Goal: Task Accomplishment & Management: Use online tool/utility

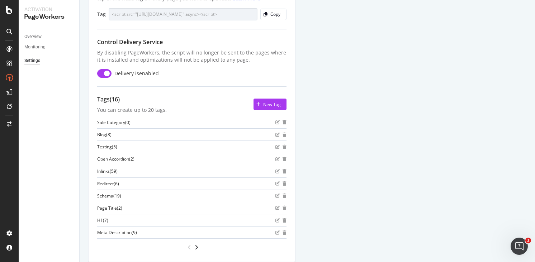
scroll to position [87, 0]
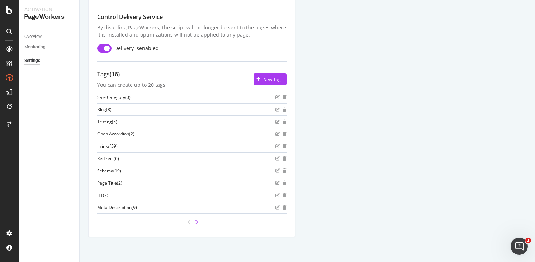
click at [197, 222] on icon "angle-right" at bounding box center [197, 223] width 4 height 6
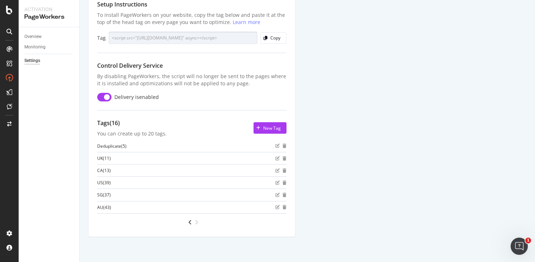
scroll to position [38, 0]
click at [197, 222] on icon "angle-right" at bounding box center [197, 223] width 4 height 6
click at [189, 223] on icon "angle-left" at bounding box center [190, 223] width 4 height 6
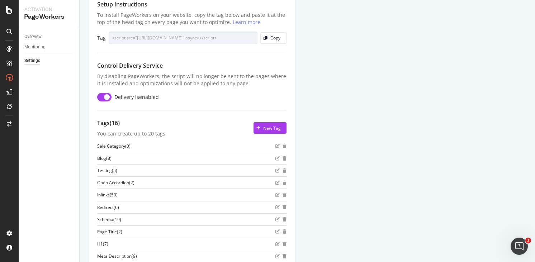
scroll to position [87, 0]
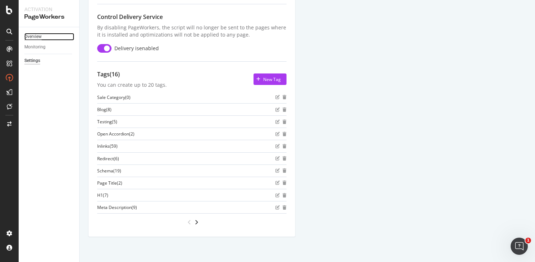
click at [36, 35] on div "Overview" at bounding box center [32, 37] width 17 height 8
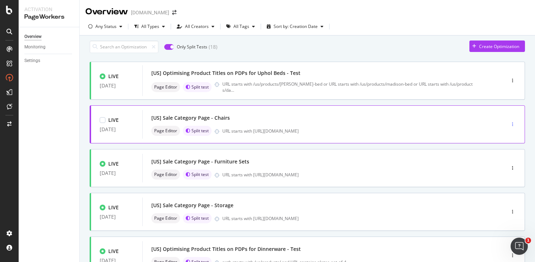
click at [512, 126] on icon "button" at bounding box center [512, 124] width 1 height 4
click at [496, 165] on div "Tags" at bounding box center [498, 165] width 10 height 6
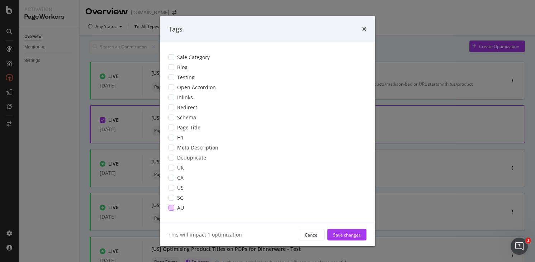
drag, startPoint x: 199, startPoint y: 57, endPoint x: 329, endPoint y: 207, distance: 198.9
click at [199, 57] on span "Sale Category" at bounding box center [193, 57] width 33 height 7
click at [173, 187] on div "modal" at bounding box center [172, 188] width 6 height 6
click at [356, 236] on div "Save changes" at bounding box center [347, 235] width 28 height 6
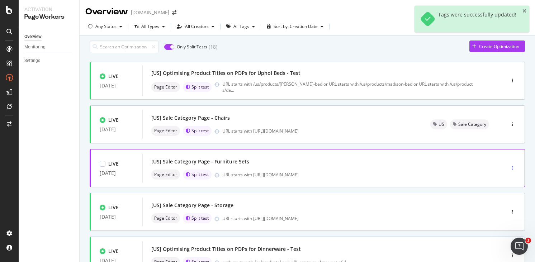
click at [510, 170] on div "button" at bounding box center [513, 168] width 7 height 4
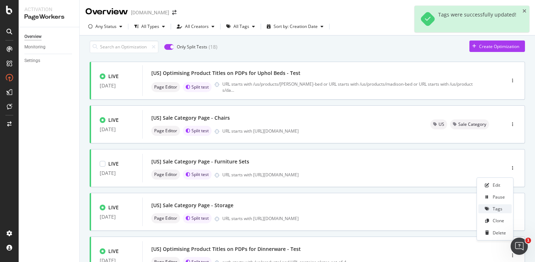
click at [498, 211] on div "Tags" at bounding box center [498, 209] width 10 height 6
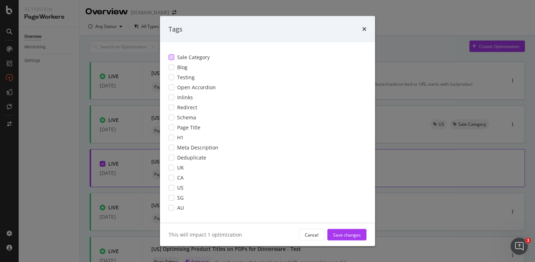
click at [203, 56] on span "Sale Category" at bounding box center [193, 57] width 33 height 7
click at [179, 188] on span "US" at bounding box center [180, 187] width 6 height 7
click at [342, 234] on div "Save changes" at bounding box center [347, 235] width 28 height 6
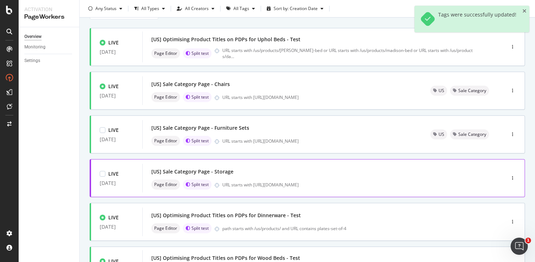
scroll to position [36, 0]
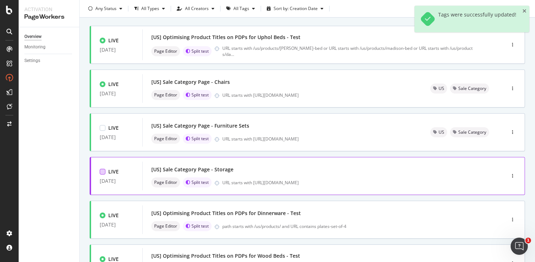
click at [104, 174] on div at bounding box center [103, 172] width 6 height 6
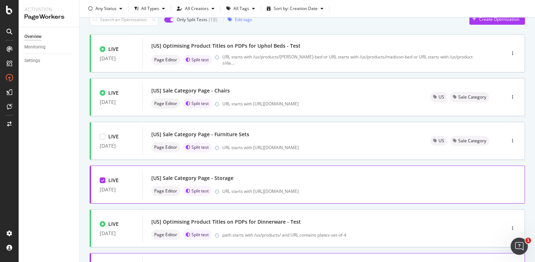
scroll to position [26, 0]
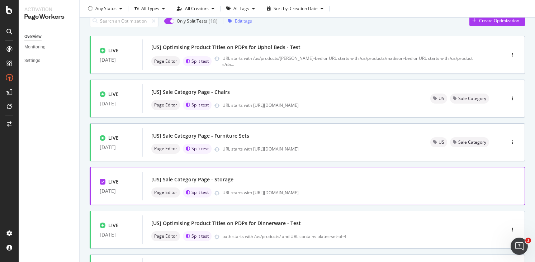
click at [100, 185] on div at bounding box center [103, 182] width 6 height 6
click at [510, 188] on div "button" at bounding box center [513, 186] width 7 height 4
click at [492, 228] on div "Tags" at bounding box center [495, 226] width 33 height 9
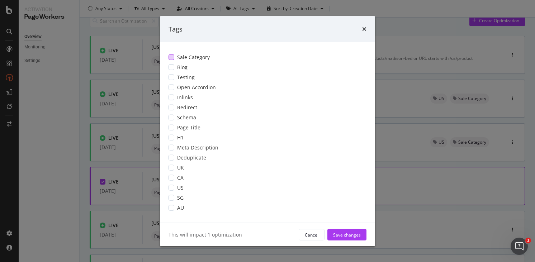
click at [177, 55] on span "Sale Category" at bounding box center [193, 57] width 33 height 7
click at [176, 188] on div "US" at bounding box center [268, 187] width 198 height 7
click at [349, 233] on div "Save changes" at bounding box center [347, 235] width 28 height 6
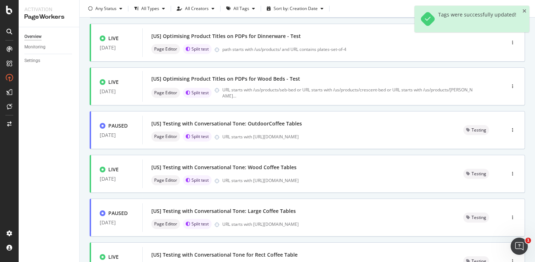
scroll to position [281, 0]
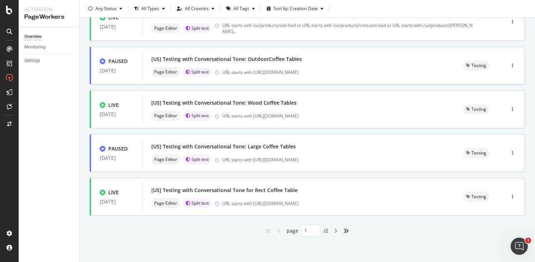
click at [334, 231] on icon "angle-right" at bounding box center [336, 231] width 4 height 6
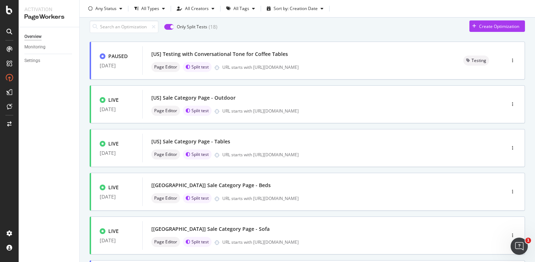
scroll to position [0, 0]
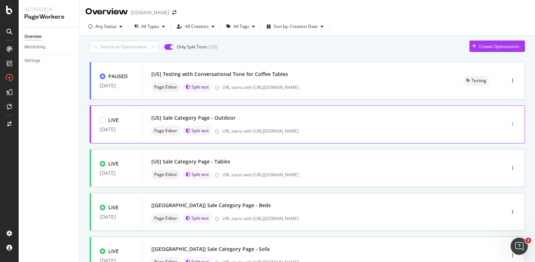
click at [512, 126] on icon "button" at bounding box center [512, 124] width 1 height 4
click at [498, 165] on div "Tags" at bounding box center [498, 165] width 10 height 6
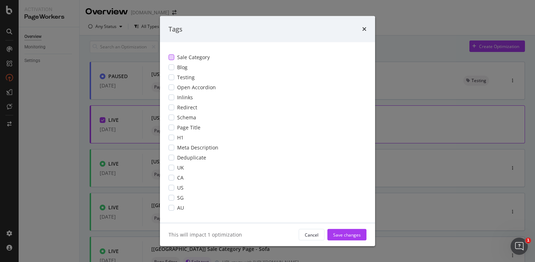
click at [215, 59] on div "Sale Category" at bounding box center [268, 57] width 198 height 7
click at [178, 186] on span "US" at bounding box center [180, 187] width 6 height 7
click at [359, 235] on div "Save changes" at bounding box center [347, 235] width 28 height 6
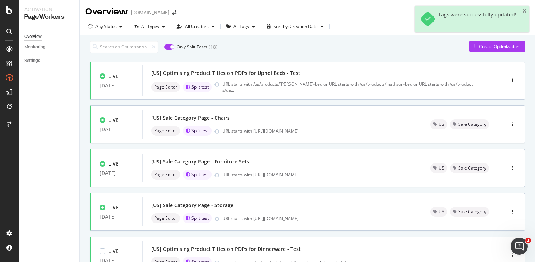
scroll to position [281, 0]
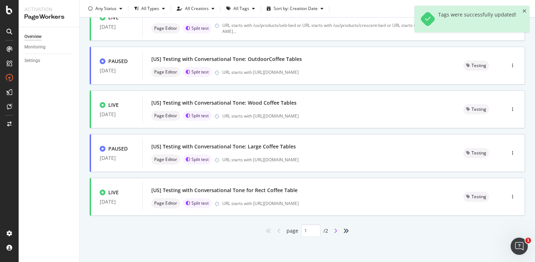
click at [334, 230] on icon "angle-right" at bounding box center [336, 231] width 4 height 6
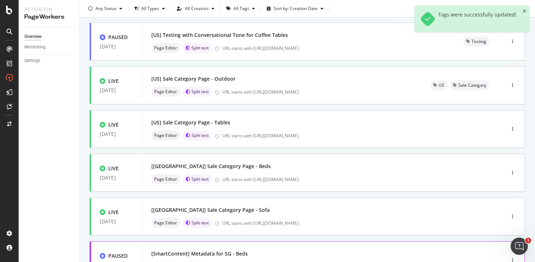
scroll to position [0, 0]
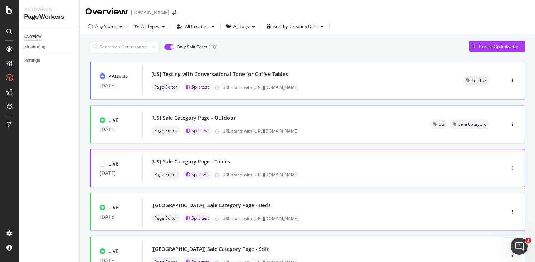
click at [510, 170] on div "button" at bounding box center [513, 168] width 7 height 4
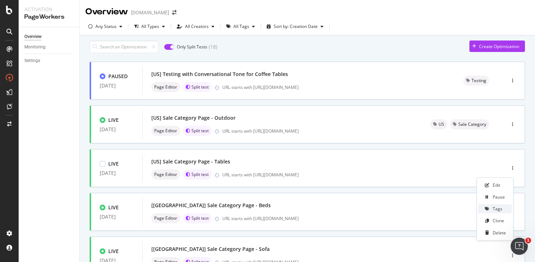
click at [497, 210] on div "Tags" at bounding box center [498, 209] width 10 height 6
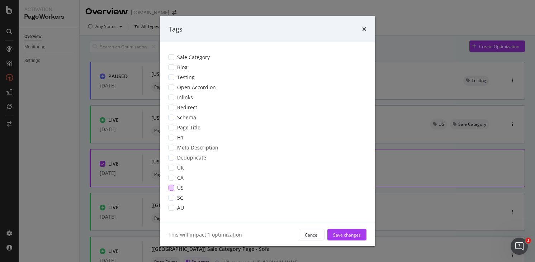
click at [175, 187] on div "US" at bounding box center [268, 187] width 198 height 7
click at [171, 58] on div "modal" at bounding box center [172, 58] width 6 height 6
click at [339, 233] on div "Save changes" at bounding box center [347, 235] width 28 height 6
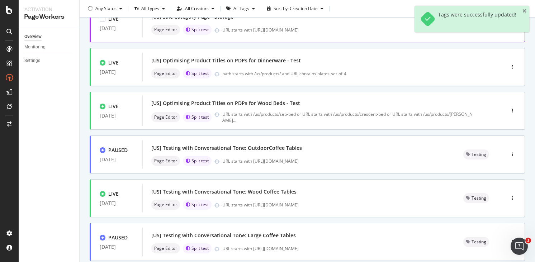
scroll to position [281, 0]
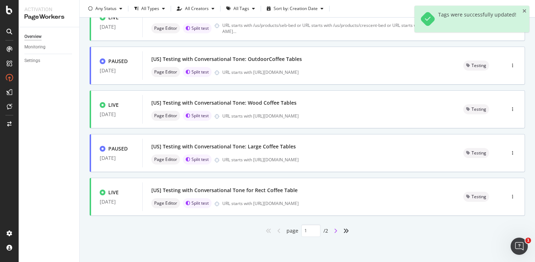
click at [334, 230] on icon "angle-right" at bounding box center [336, 231] width 4 height 6
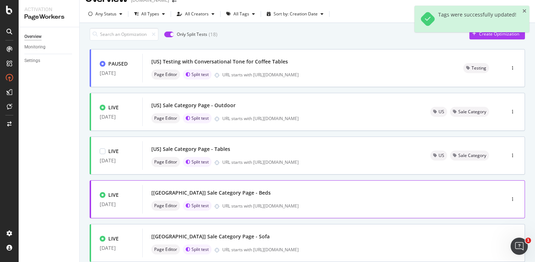
scroll to position [14, 0]
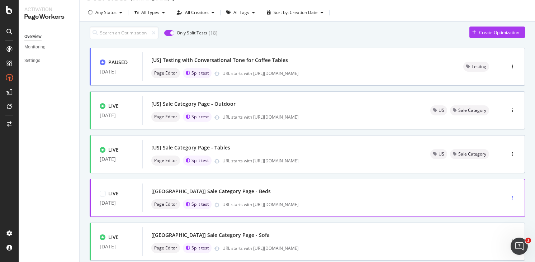
click at [512, 200] on icon "button" at bounding box center [512, 198] width 1 height 4
click at [499, 167] on div "Tags" at bounding box center [498, 164] width 10 height 6
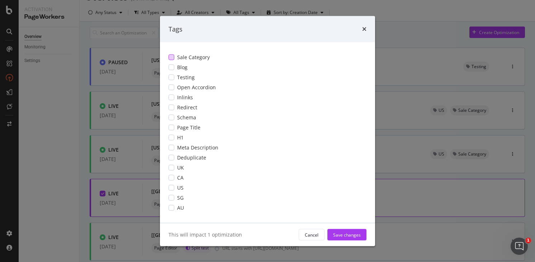
click at [205, 56] on span "Sale Category" at bounding box center [193, 57] width 33 height 7
click at [179, 187] on span "US" at bounding box center [180, 187] width 6 height 7
click at [352, 238] on div "Save changes" at bounding box center [347, 235] width 28 height 6
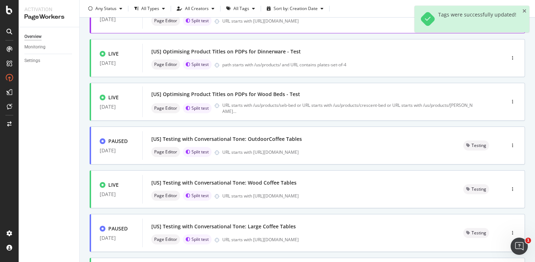
scroll to position [281, 0]
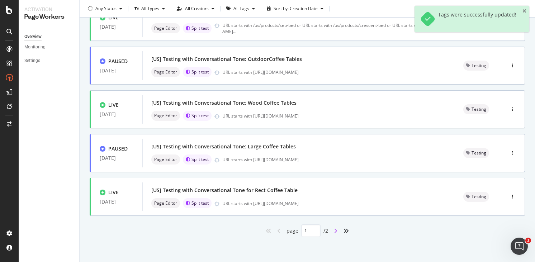
click at [334, 231] on icon "angle-right" at bounding box center [336, 231] width 4 height 6
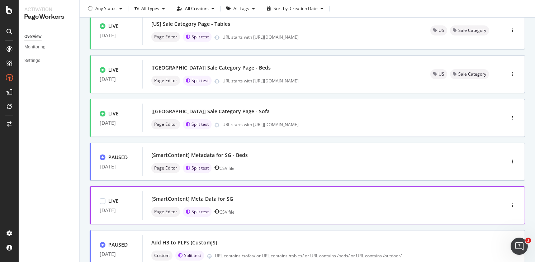
scroll to position [148, 0]
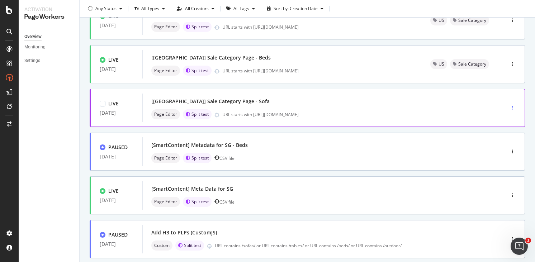
click at [512, 110] on icon "button" at bounding box center [512, 108] width 1 height 4
click at [497, 150] on div "Tags" at bounding box center [498, 149] width 10 height 6
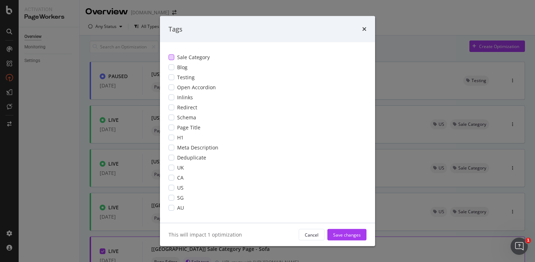
click at [199, 58] on span "Sale Category" at bounding box center [193, 57] width 33 height 7
click at [178, 188] on span "US" at bounding box center [180, 187] width 6 height 7
click at [346, 236] on div "Save changes" at bounding box center [347, 235] width 28 height 6
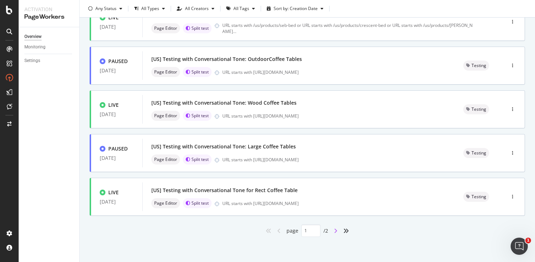
click at [334, 234] on icon "angle-right" at bounding box center [336, 231] width 4 height 6
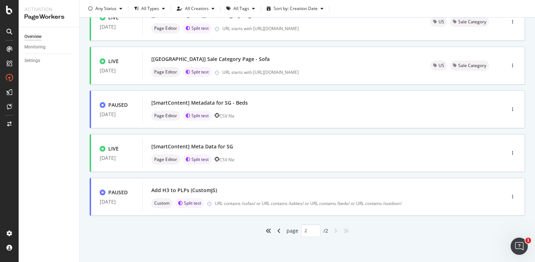
scroll to position [194, 0]
click at [278, 230] on div "angle-left" at bounding box center [279, 230] width 9 height 11
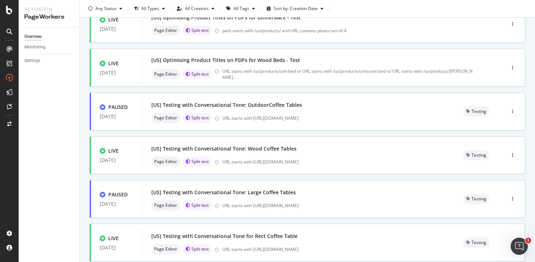
scroll to position [281, 0]
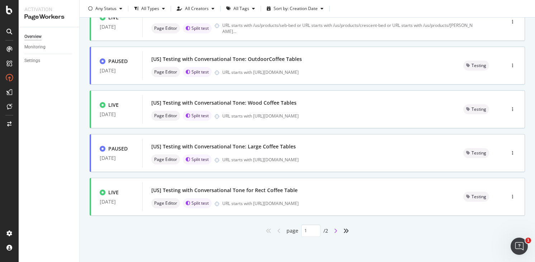
click at [334, 231] on icon "angle-right" at bounding box center [336, 231] width 4 height 6
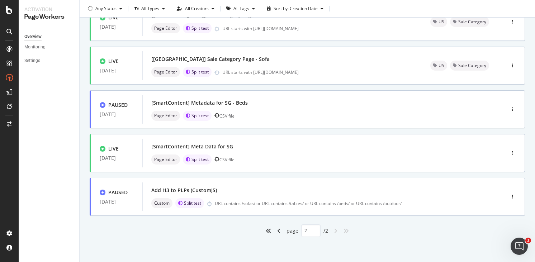
scroll to position [0, 0]
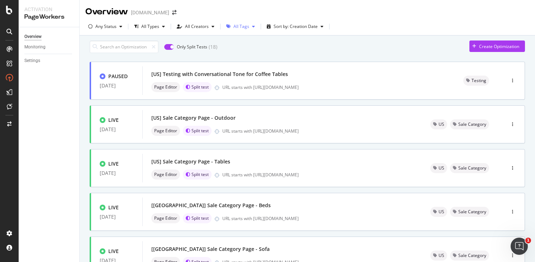
click at [235, 28] on div "All Tags" at bounding box center [242, 26] width 16 height 4
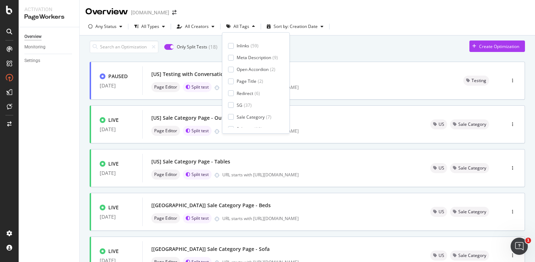
scroll to position [119, 0]
click at [249, 77] on div "Sale Category" at bounding box center [251, 77] width 28 height 6
type input "1"
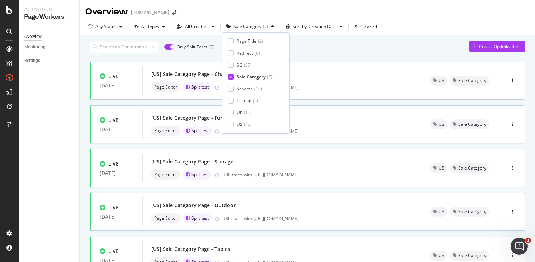
click at [330, 48] on div "Only Split Tests ( 7 ) Create Optimization" at bounding box center [308, 47] width 436 height 13
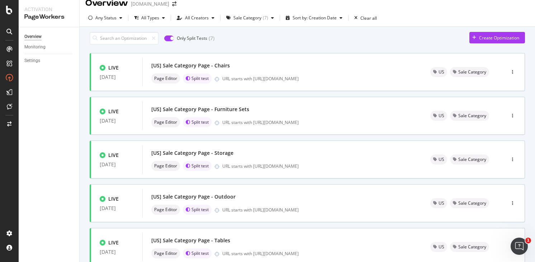
scroll to position [7, 0]
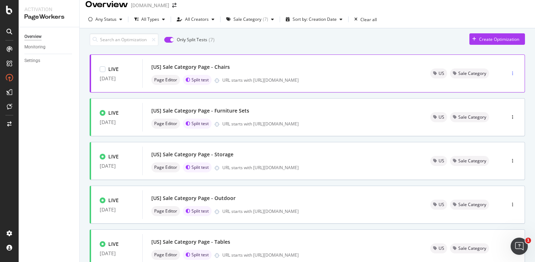
click at [512, 76] on icon "button" at bounding box center [512, 73] width 1 height 4
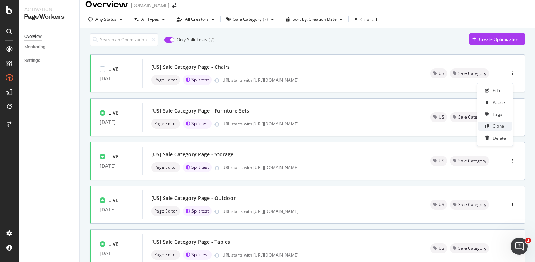
click at [494, 125] on div "Clone" at bounding box center [498, 126] width 11 height 6
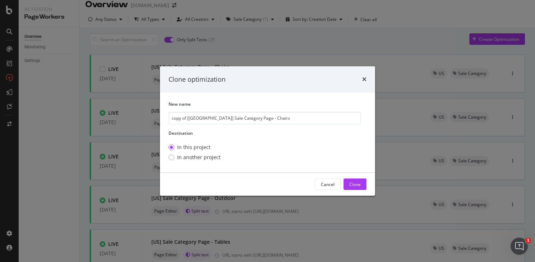
drag, startPoint x: 196, startPoint y: 118, endPoint x: 153, endPoint y: 117, distance: 42.3
click at [156, 117] on div "Clone optimization New name copy of [US] Sale Category Page - Chairs Destinatio…" at bounding box center [267, 131] width 535 height 262
type input "[AU] Sale Category Page - Chairs"
click at [351, 183] on div "Clone" at bounding box center [355, 185] width 11 height 6
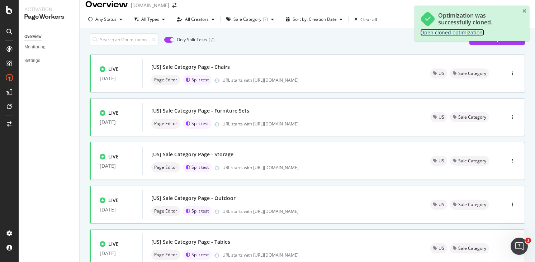
click at [440, 33] on link "Open cloned optimization." at bounding box center [453, 32] width 64 height 7
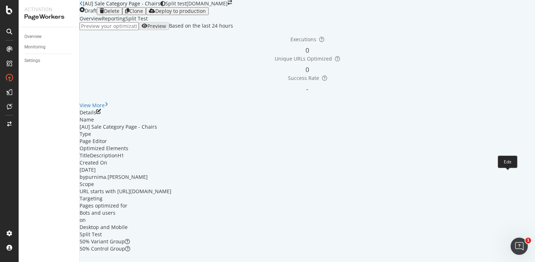
click at [101, 114] on icon "pen-to-square" at bounding box center [98, 111] width 5 height 5
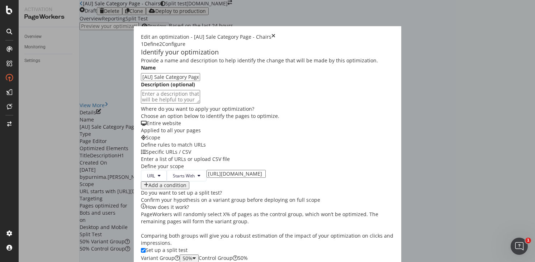
drag, startPoint x: 485, startPoint y: 15, endPoint x: 481, endPoint y: 14, distance: 3.7
click at [394, 33] on div "Edit an optimization - [AU] Sale Category Page - Chairs 1 Define 2 Configure" at bounding box center [267, 40] width 253 height 14
click at [276, 33] on icon "times" at bounding box center [274, 36] width 4 height 7
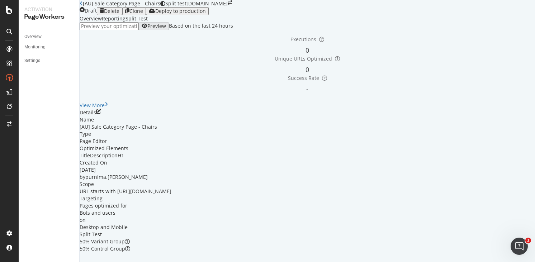
click at [119, 30] on input "url" at bounding box center [109, 26] width 59 height 8
paste input "https://www.castlery.com/au/chairs/sale"
type input "[URL][DOMAIN_NAME]"
click at [166, 29] on div "Preview" at bounding box center [156, 26] width 19 height 6
click at [101, 114] on icon "pen-to-square" at bounding box center [98, 111] width 5 height 5
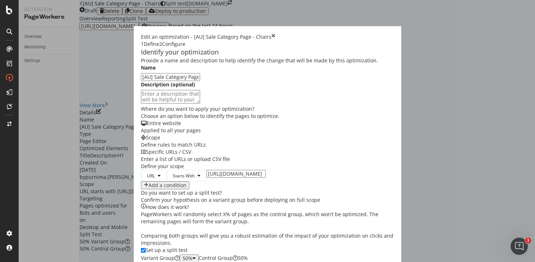
scroll to position [145, 0]
click at [141, 248] on input "modal" at bounding box center [143, 250] width 5 height 5
checkbox input "false"
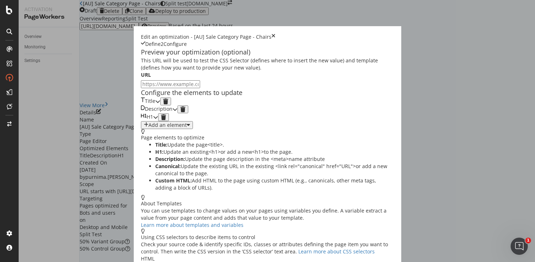
scroll to position [35, 0]
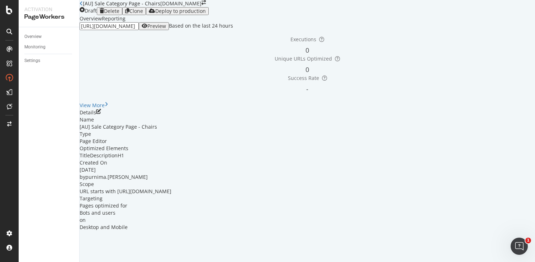
click at [166, 29] on div "Preview" at bounding box center [156, 26] width 19 height 6
click at [101, 114] on icon "pen-to-square" at bounding box center [98, 111] width 5 height 5
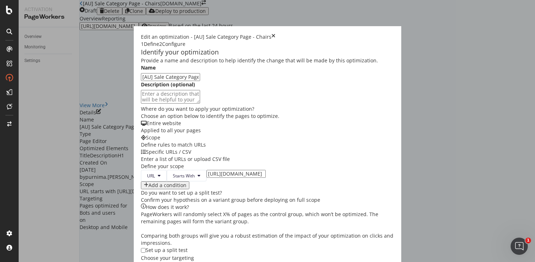
scroll to position [67, 0]
click at [207, 176] on input "https://www.castlery.com/us/chairs/sale" at bounding box center [236, 174] width 59 height 8
type input "[URL][DOMAIN_NAME]"
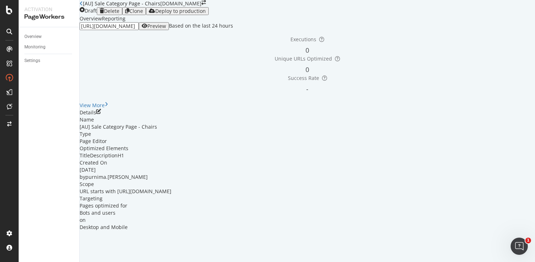
click at [166, 29] on div "Preview" at bounding box center [156, 26] width 19 height 6
click at [101, 114] on icon "pen-to-square" at bounding box center [98, 111] width 5 height 5
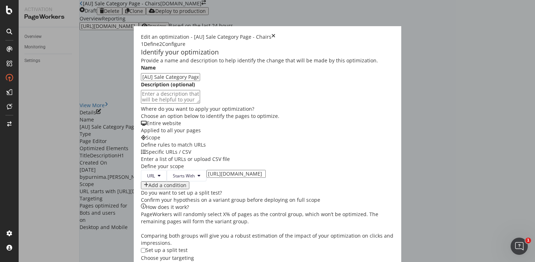
scroll to position [235, 0]
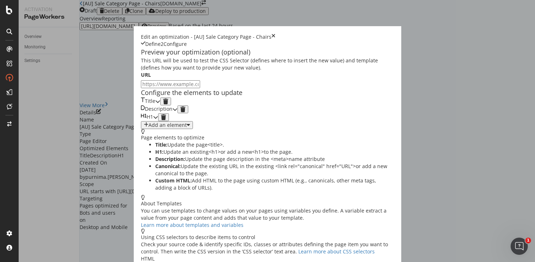
scroll to position [35, 0]
click at [141, 80] on input "modal" at bounding box center [170, 84] width 59 height 8
paste input "https://www.castlery.com/au/chairs/sale"
type input "https://www.castlery.com/au/chairs/sale"
click at [160, 102] on icon "modal" at bounding box center [157, 101] width 5 height 5
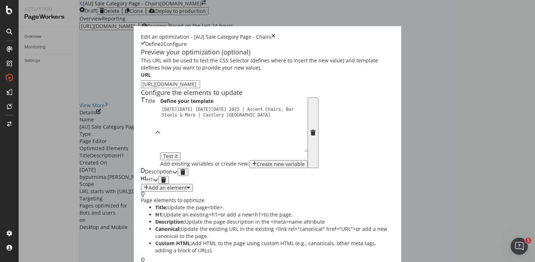
click at [160, 140] on div "Black Friday Cyber Monday 2025 | Accent Chairs, Bar Stools & More | Castlery US" at bounding box center [235, 141] width 151 height 68
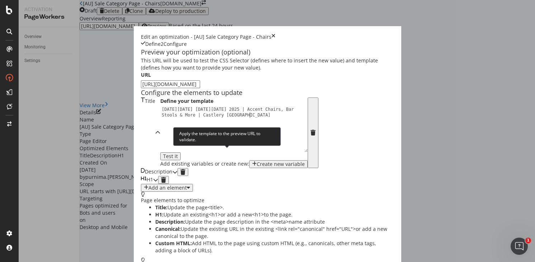
type textarea "Black Friday Cyber Monday 2025 | Accent Chairs, Bar Stools & More | Castlery Au…"
click at [178, 154] on div "Test it" at bounding box center [170, 157] width 15 height 6
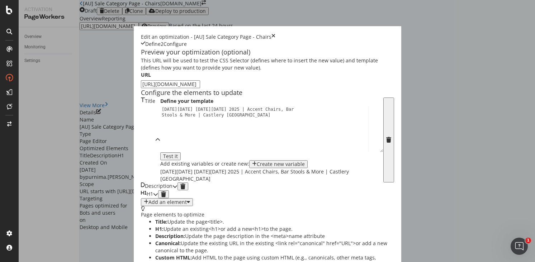
click at [178, 183] on div "modal" at bounding box center [175, 187] width 5 height 8
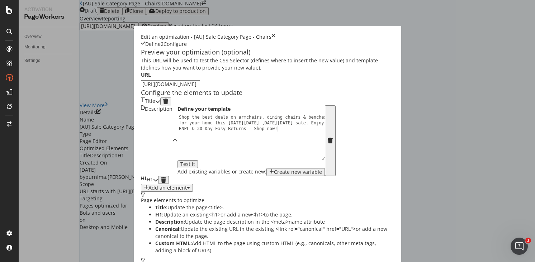
scroll to position [66, 0]
drag, startPoint x: 82, startPoint y: 135, endPoint x: 61, endPoint y: 135, distance: 20.8
click at [178, 135] on div "1 Shop the best deals on armchairs, dining chairs & benches for your home this …" at bounding box center [251, 137] width 147 height 46
type textarea "Shop the best deals on armchairs, dining chairs & benches for your home this Bl…"
click at [158, 183] on icon "modal" at bounding box center [155, 180] width 5 height 5
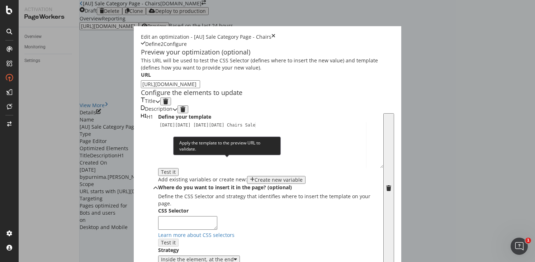
click at [176, 169] on div "Test it" at bounding box center [168, 172] width 15 height 6
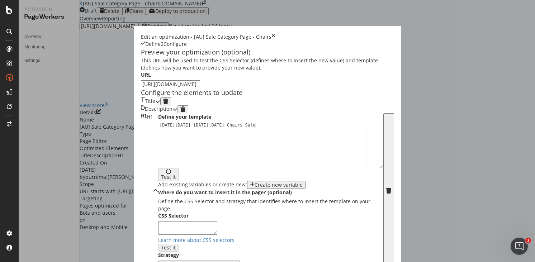
scroll to position [181, 0]
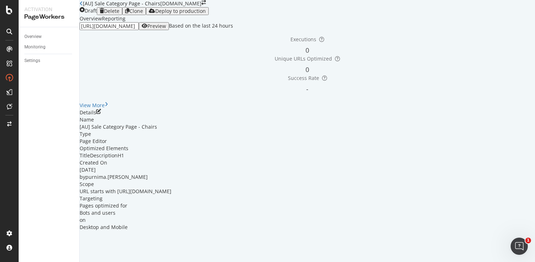
click at [166, 29] on div "Preview" at bounding box center [156, 26] width 19 height 6
click at [206, 14] on div "Deploy to production" at bounding box center [180, 11] width 51 height 6
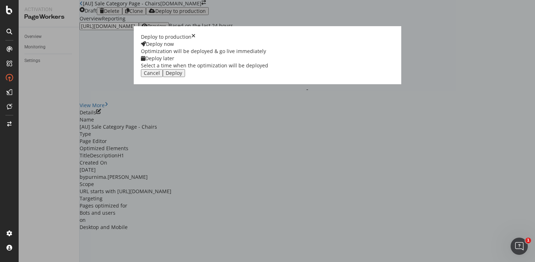
click at [268, 69] on div "Select a time when the optimization will be deployed" at bounding box center [204, 65] width 127 height 7
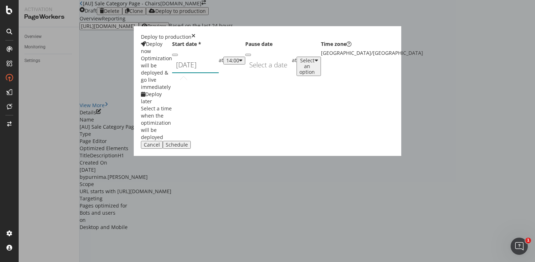
click at [219, 73] on div "September 18th 2025 Navigate forward to interact with the calendar and select a…" at bounding box center [195, 65] width 47 height 17
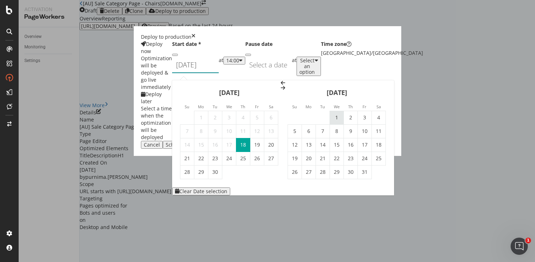
click at [344, 111] on td "1" at bounding box center [337, 118] width 14 height 14
type input "October 1st 2025"
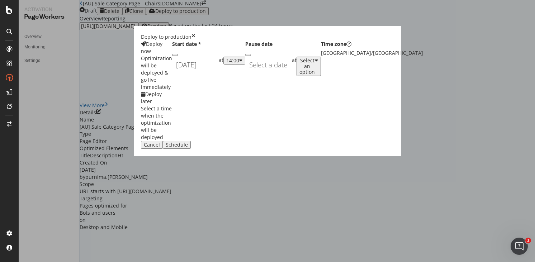
click at [243, 64] on div "modal" at bounding box center [240, 61] width 3 height 6
click at [285, 149] on div "01:00" at bounding box center [279, 145] width 11 height 6
click at [188, 148] on div "Schedule" at bounding box center [177, 145] width 22 height 6
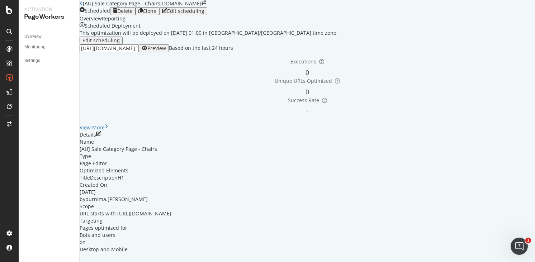
click at [4, 262] on icon "close toast" at bounding box center [2, 265] width 4 height 7
click at [156, 14] on div "Clone" at bounding box center [150, 11] width 14 height 6
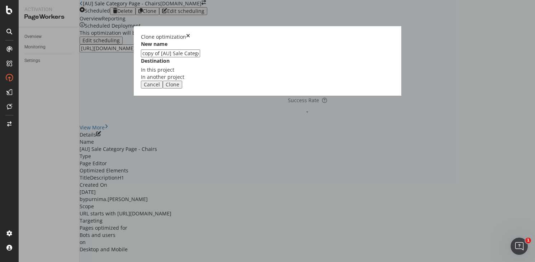
drag, startPoint x: 195, startPoint y: 118, endPoint x: 154, endPoint y: 114, distance: 40.8
click at [160, 81] on div "New name copy of [AU] Sale Category Page - Chairs Destination In this project I…" at bounding box center [267, 61] width 253 height 40
type input "[SG] Sale Category Page - Chairs"
click at [179, 88] on div "Clone" at bounding box center [173, 85] width 14 height 6
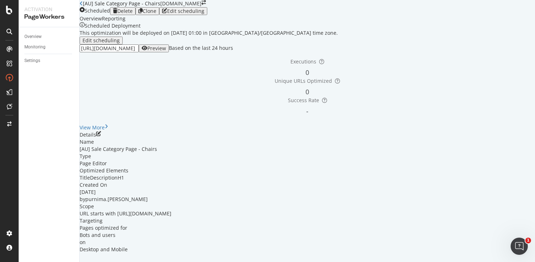
click at [164, 262] on link "Open cloned optimization." at bounding box center [132, 265] width 64 height 7
click at [101, 136] on icon "pen-to-square" at bounding box center [98, 133] width 5 height 5
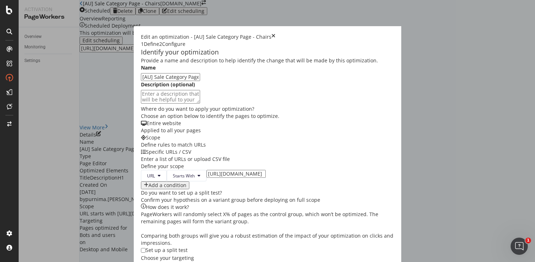
scroll to position [190, 0]
drag, startPoint x: 65, startPoint y: 184, endPoint x: 83, endPoint y: 189, distance: 18.1
click at [141, 248] on input "modal" at bounding box center [143, 250] width 5 height 5
checkbox input "true"
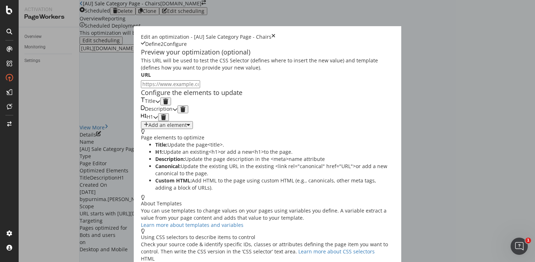
scroll to position [35, 0]
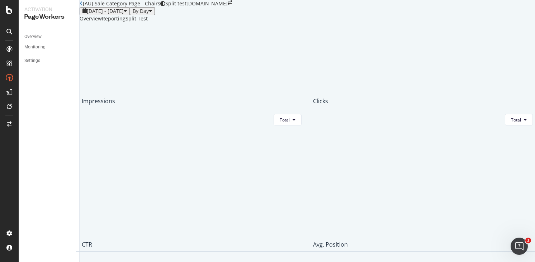
click at [4, 262] on icon "close toast" at bounding box center [2, 265] width 4 height 7
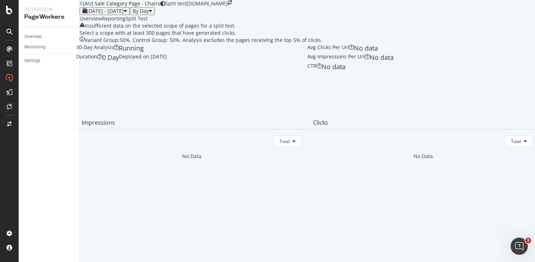
click at [102, 22] on div "Overview" at bounding box center [91, 18] width 22 height 7
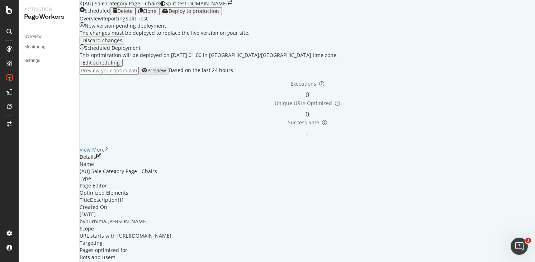
click at [219, 14] on div "Deploy to production" at bounding box center [194, 11] width 51 height 6
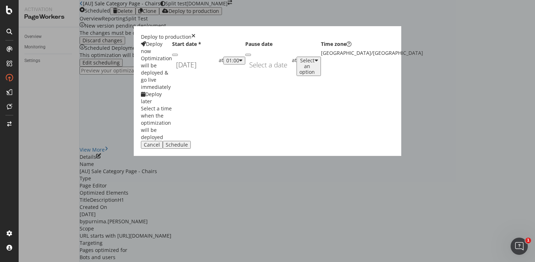
click at [188, 148] on div "Schedule" at bounding box center [177, 145] width 22 height 6
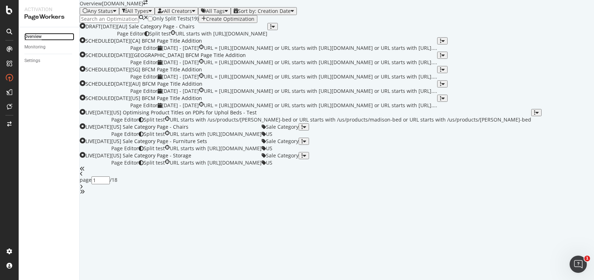
click at [37, 37] on div "Overview" at bounding box center [32, 37] width 17 height 8
click at [137, 23] on input at bounding box center [109, 19] width 59 height 8
click at [225, 14] on div "All Tags" at bounding box center [215, 11] width 19 height 6
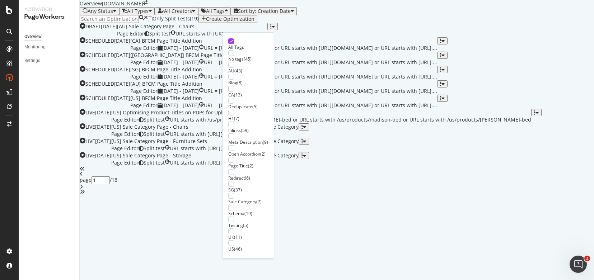
scroll to position [119, 0]
click at [234, 187] on div "SG" at bounding box center [231, 190] width 6 height 6
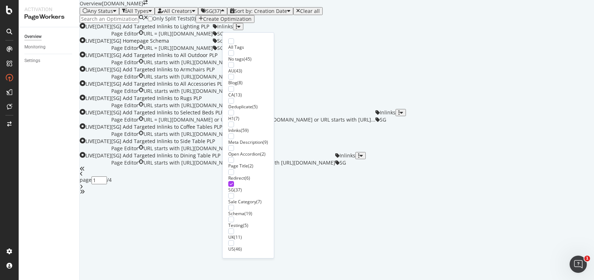
scroll to position [11, 0]
click at [255, 139] on div "Meta Description" at bounding box center [245, 142] width 34 height 6
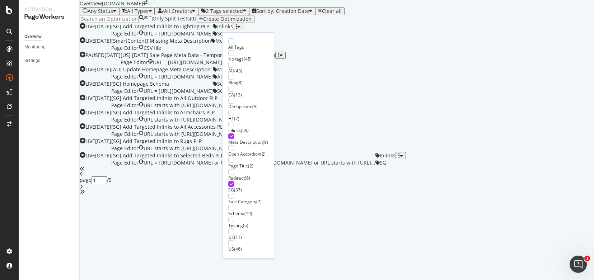
click at [346, 23] on div "Only Split Tests ( 0 ) Create Optimization" at bounding box center [337, 19] width 514 height 8
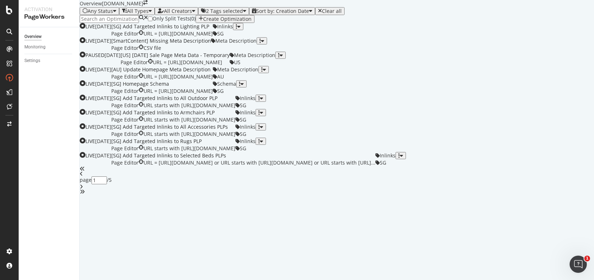
click at [243, 14] on div "2 Tags selected" at bounding box center [224, 11] width 37 height 6
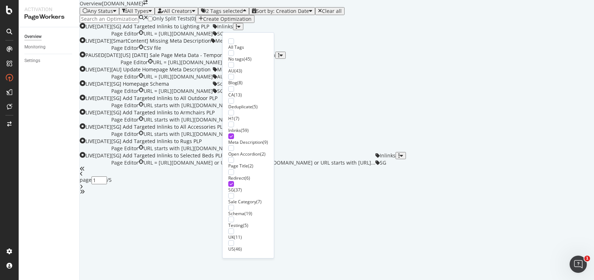
scroll to position [119, 0]
click at [232, 182] on icon at bounding box center [231, 184] width 3 height 4
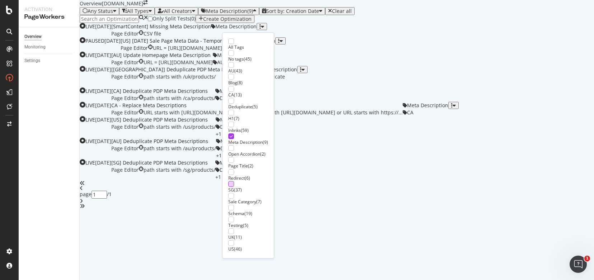
click at [327, 23] on div "Only Split Tests ( 0 ) Create Optimization" at bounding box center [337, 19] width 514 height 8
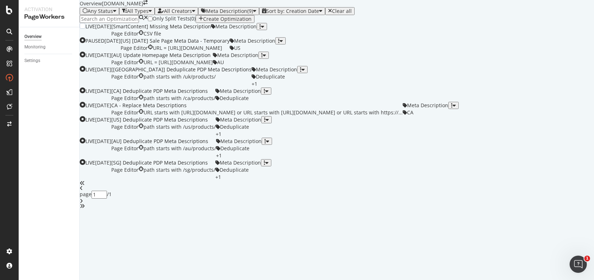
scroll to position [220, 0]
click at [215, 167] on div "[SG] Deduplicate PDP Meta Descriptions" at bounding box center [163, 162] width 104 height 7
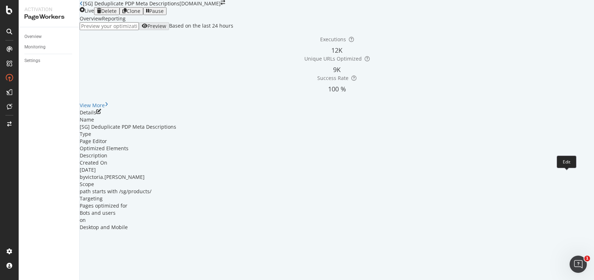
click at [101, 114] on icon "pen-to-square" at bounding box center [98, 111] width 5 height 5
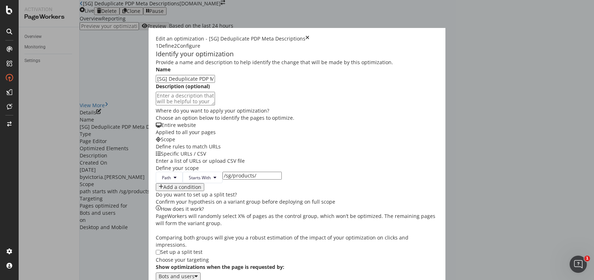
scroll to position [178, 0]
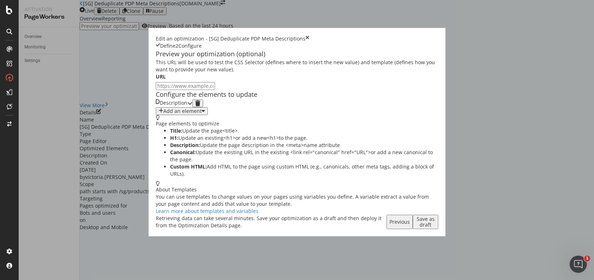
scroll to position [0, 0]
click at [192, 106] on icon "modal" at bounding box center [189, 103] width 5 height 5
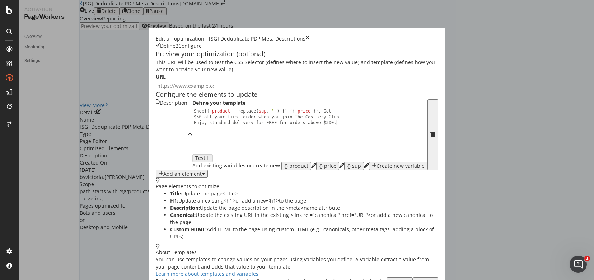
click at [376, 169] on div "Create new variable" at bounding box center [400, 166] width 48 height 6
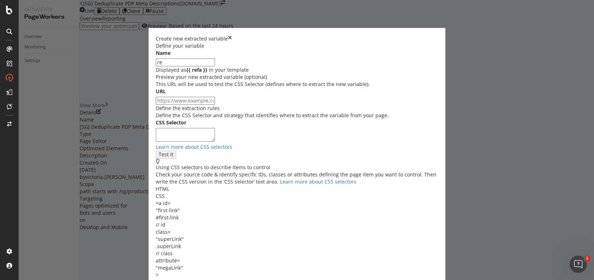
type input "r"
type input "refactoring price"
click at [194, 142] on textarea "modal" at bounding box center [185, 135] width 59 height 14
paste textarea "MuiStack-root joy-u4p24i"
type textarea "MuiStack-root joy-u4p24i"
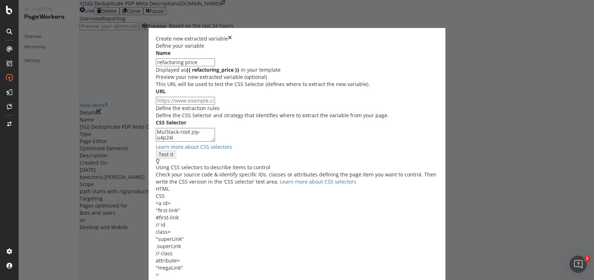
click at [202, 105] on input "modal" at bounding box center [185, 101] width 59 height 8
paste input "https://www-new-test.castlery.com/sg/products/owen-chaise-sectional-sofa"
type input "https://www-new-test.castlery.com/sg/products/owen-chaise-sectional-sofa"
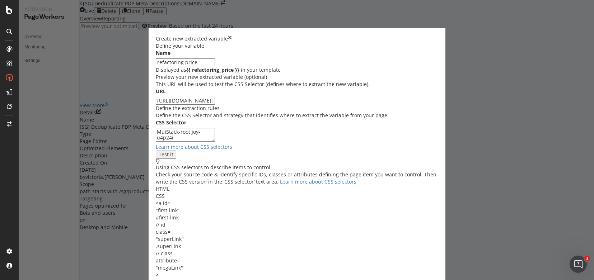
type input "https://www-new-test.castlery.com/sg/products/owen-chaise-sectional-sofa"
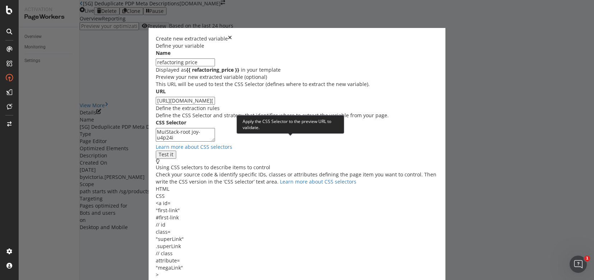
click at [173, 152] on div "Test it" at bounding box center [166, 155] width 15 height 6
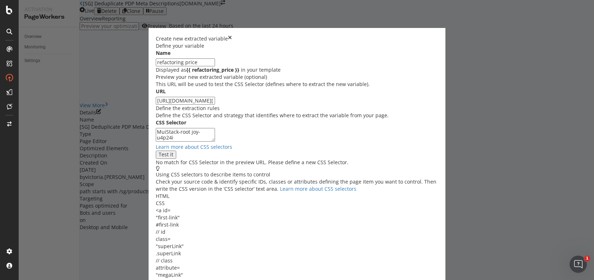
scroll to position [70, 0]
click at [215, 128] on textarea "MuiStack-root joy-u4p24i" at bounding box center [185, 135] width 59 height 14
paste textarea "Typography-root MuiTypography-h3 joy-16mooog"
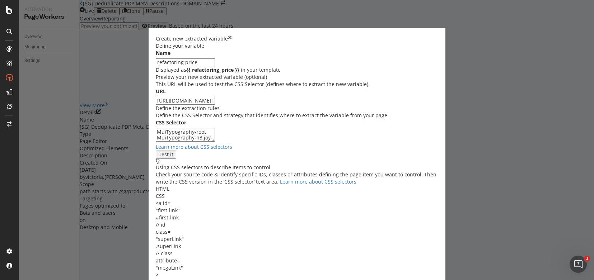
click at [215, 129] on textarea "MuiTypography-root MuiTypography-h3 joy-16mooog" at bounding box center [185, 135] width 59 height 14
click at [215, 128] on textarea "MuiTypography-root MuiTypography-h3 joy-16mooog" at bounding box center [185, 135] width 59 height 14
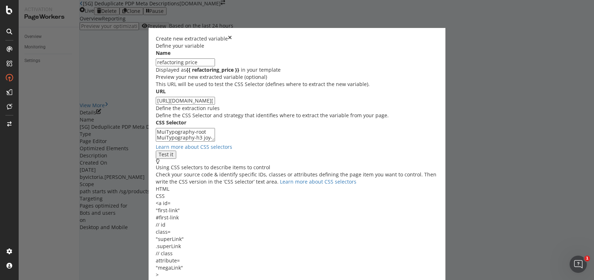
click at [215, 128] on textarea "MuiTypography-root MuiTypography-h3 joy-16mooog" at bounding box center [185, 135] width 59 height 14
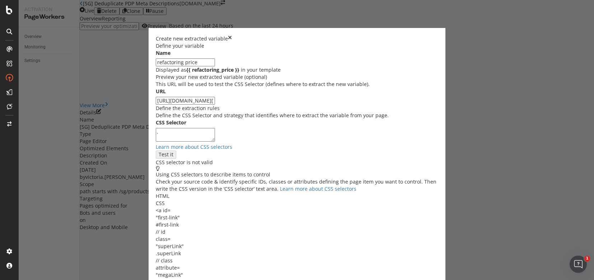
paste textarea "MuiStack-root joy-u4p24i"
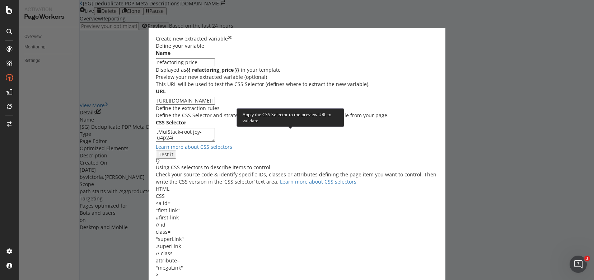
click at [173, 152] on div "Test it" at bounding box center [166, 155] width 15 height 6
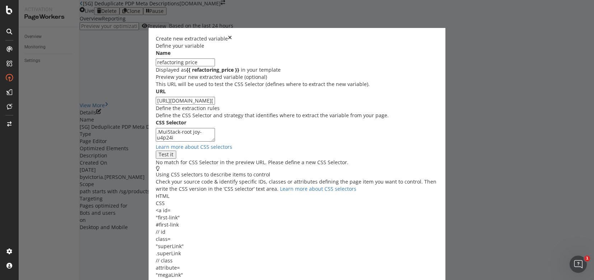
scroll to position [104, 0]
click at [215, 128] on textarea ".MuiStack-root joy-u4p24i" at bounding box center [185, 135] width 59 height 14
drag, startPoint x: 225, startPoint y: 93, endPoint x: 144, endPoint y: 93, distance: 81.5
click at [156, 119] on div "CSS Selector .MuiStack-root joy-u4p24i Learn more about CSS selectors Test it N…" at bounding box center [297, 142] width 283 height 47
paste textarea "MuiTypography-root MuiTypography-h3 joy-16mooog"
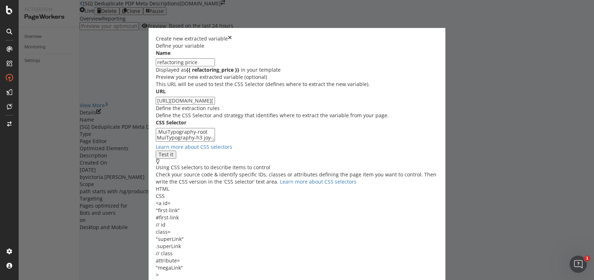
scroll to position [97, 0]
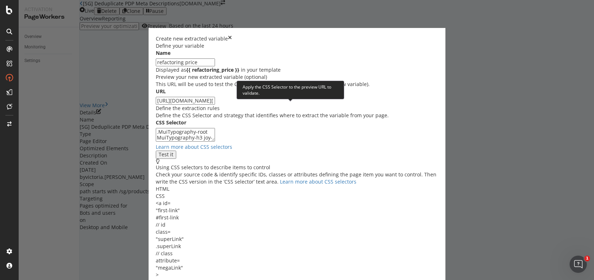
type textarea ".MuiTypography-root MuiTypography-h3 joy-16mooog"
click at [173, 152] on div "Test it" at bounding box center [166, 155] width 15 height 6
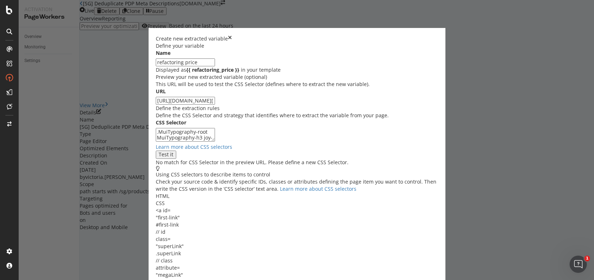
scroll to position [104, 0]
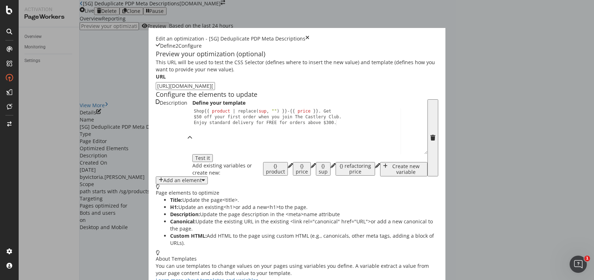
click at [214, 170] on div "Shop {{ product | replace ( sup , "" ) }} - {{ price }} . Get $50 off your firs…" at bounding box center [309, 148] width 235 height 80
drag, startPoint x: 224, startPoint y: 169, endPoint x: 196, endPoint y: 169, distance: 28.4
click at [196, 169] on div "Shop {{ product | replace ( sup , "" ) }} - {{ price }} . Get $50 off your firs…" at bounding box center [309, 148] width 235 height 80
click at [338, 175] on div "{} refactoring price" at bounding box center [355, 168] width 34 height 11
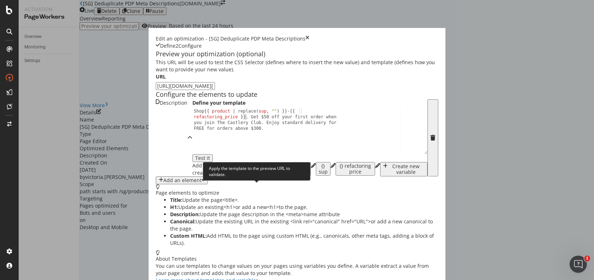
click at [210, 161] on div "Test it" at bounding box center [202, 158] width 15 height 6
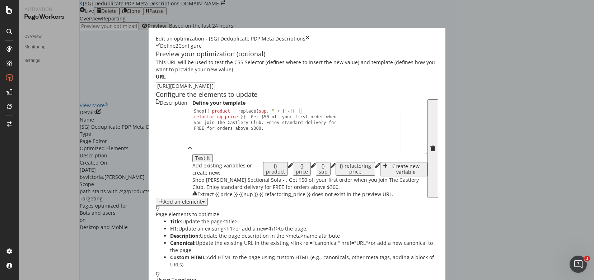
scroll to position [76, 0]
drag, startPoint x: 144, startPoint y: 98, endPoint x: 198, endPoint y: 95, distance: 55.0
click at [198, 108] on div "Shop {{ product | replace ( sup , "" ) }} - {{ refactoring_price }} . Get $50 o…" at bounding box center [309, 153] width 235 height 91
click at [338, 163] on div "{} refactoring price" at bounding box center [355, 168] width 34 height 11
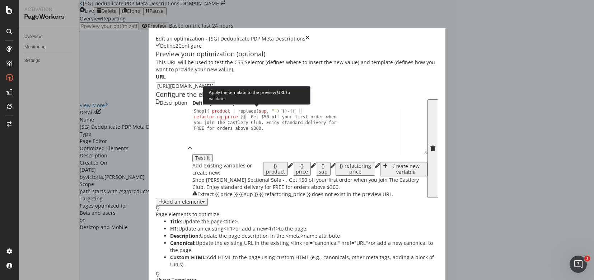
click at [210, 155] on div "Test it" at bounding box center [202, 158] width 15 height 6
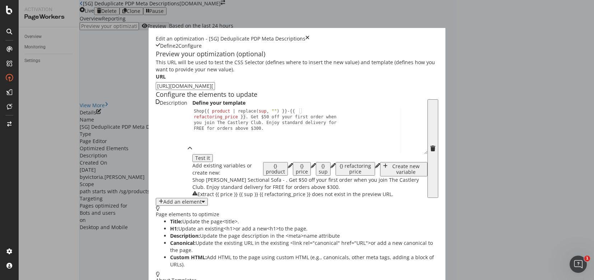
scroll to position [42, 0]
click at [338, 175] on div "{} refactoring price" at bounding box center [355, 168] width 34 height 11
type textarea "Shop {{ product | replace(sup, "") }} - {{ refactoring_price }}. Get $50 off yo…"
click at [375, 168] on icon "pencil" at bounding box center [377, 165] width 5 height 5
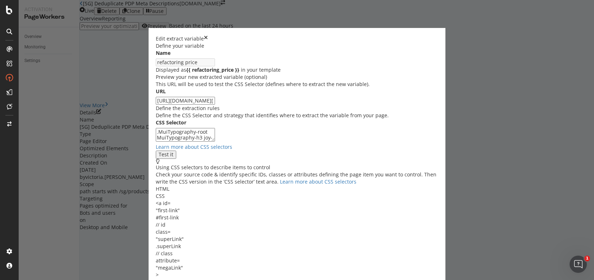
scroll to position [57, 0]
click at [165, 140] on textarea ".MuiTypography-root MuiTypography-h3 joy-16mooog" at bounding box center [185, 135] width 59 height 14
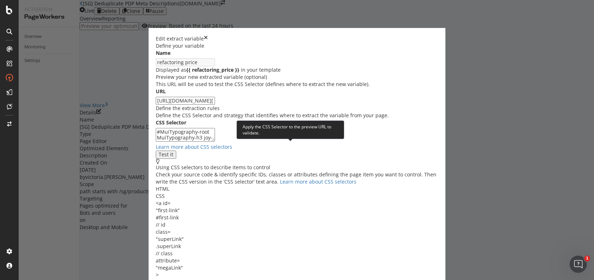
click at [173, 152] on div "Test it" at bounding box center [166, 155] width 15 height 6
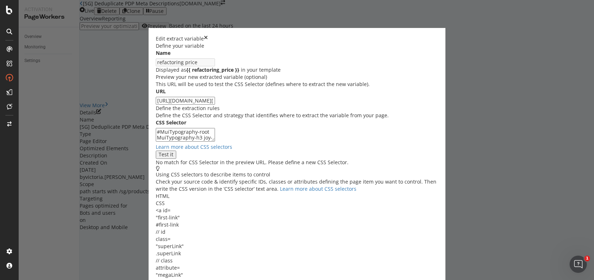
click at [167, 139] on textarea "#MuiTypography-root MuiTypography-h3 joy-16mooog" at bounding box center [185, 135] width 59 height 14
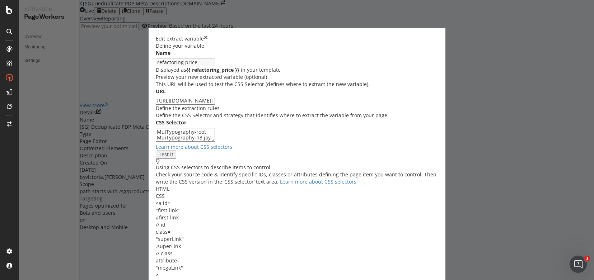
click at [215, 139] on textarea "MuiTypography-root MuiTypography-h3 joy-16mooog" at bounding box center [185, 135] width 59 height 14
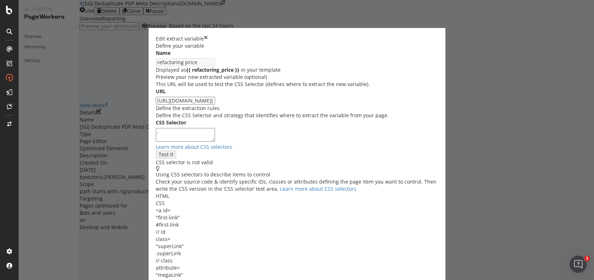
paste textarea "MuiStack-root joy-u4p24i"
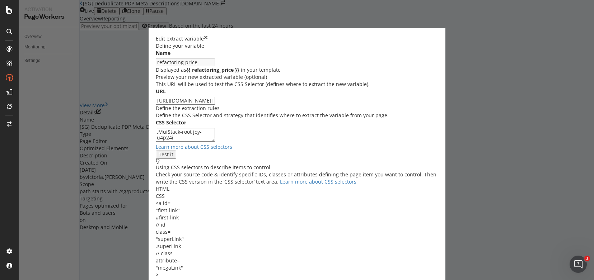
type textarea ".MuiStack-root joy-u4p24i"
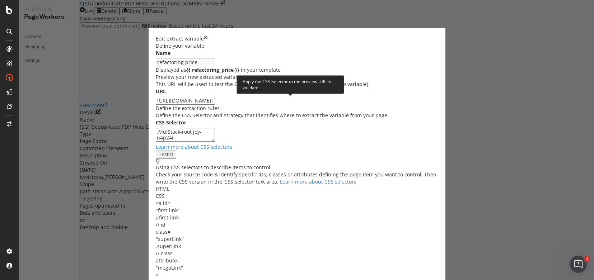
type input "h3"
click at [173, 152] on div "Test it" at bounding box center [166, 155] width 15 height 6
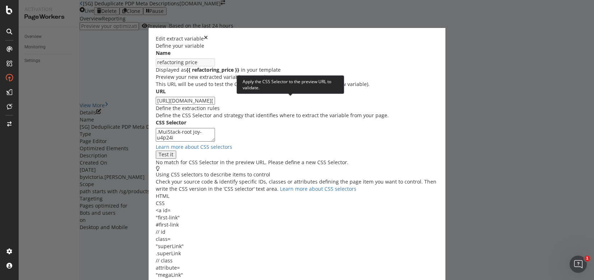
click at [173, 152] on div "Test it" at bounding box center [166, 155] width 15 height 6
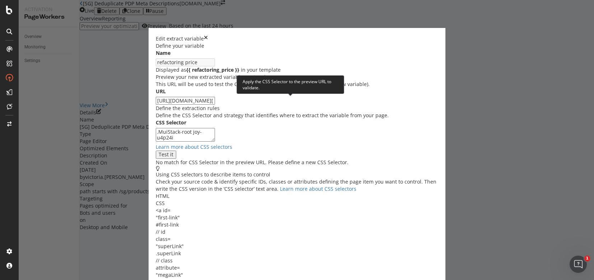
click at [176, 151] on button "Test it" at bounding box center [166, 155] width 20 height 8
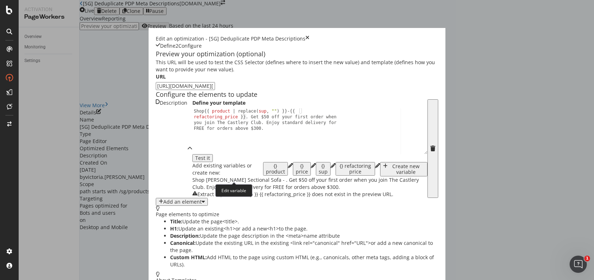
click at [311, 168] on icon "pencil" at bounding box center [313, 165] width 5 height 5
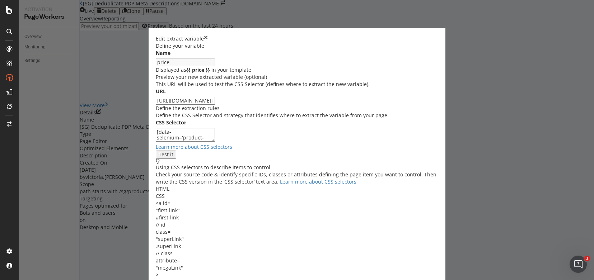
scroll to position [31, 0]
click at [208, 35] on icon "times" at bounding box center [206, 38] width 4 height 7
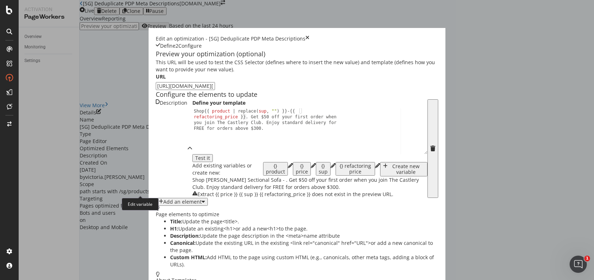
click at [375, 168] on icon "pencil" at bounding box center [377, 165] width 5 height 5
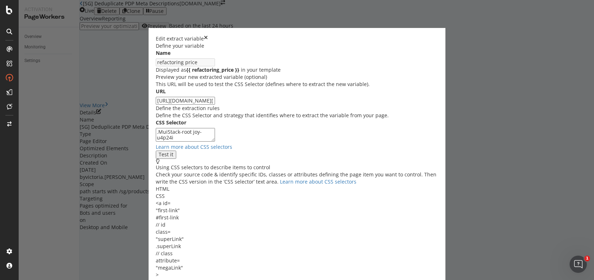
drag, startPoint x: 224, startPoint y: 198, endPoint x: 140, endPoint y: 197, distance: 84.0
click at [156, 159] on div "CSS Selector .MuiStack-root joy-u4p24i Learn more about CSS selectors Test it" at bounding box center [297, 138] width 283 height 39
paste textarea "class="MuiTypography-root MuiTypography-h3 joy-16mooog""
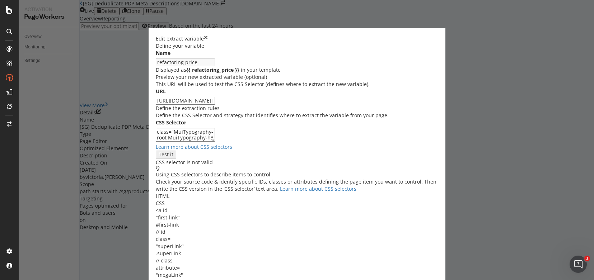
click at [164, 142] on textarea "class="MuiTypography-root MuiTypography-h3 joy-16mooog"" at bounding box center [185, 135] width 59 height 14
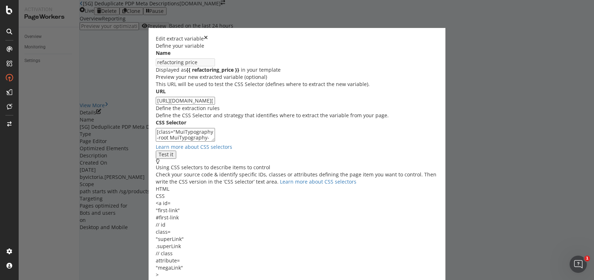
scroll to position [70, 0]
click at [179, 128] on textarea "[class="MuiTypography-root MuiTypography-h3 joy-16mooog"" at bounding box center [185, 135] width 59 height 14
click at [184, 134] on textarea "[class='MuiTypography-root MuiTypography-h3 joy-16mooog"" at bounding box center [185, 135] width 59 height 14
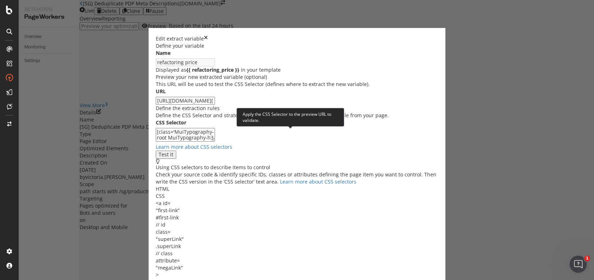
type textarea "[class='MuiTypography-root MuiTypography-h3 joy-16mooog']"
click at [173, 152] on div "Test it" at bounding box center [166, 155] width 15 height 6
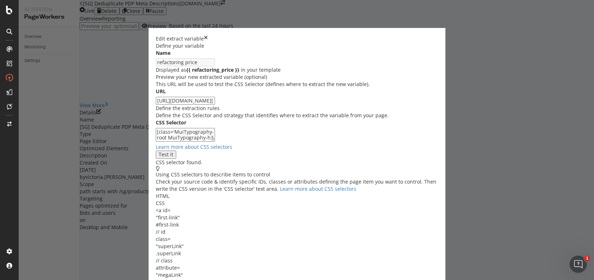
scroll to position [104, 0]
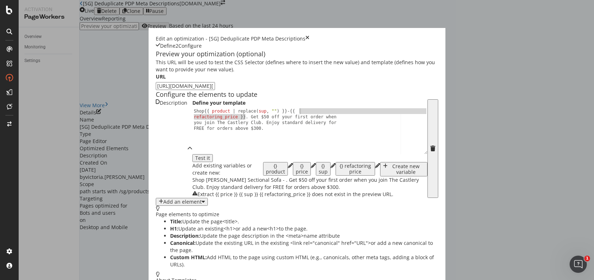
drag, startPoint x: 144, startPoint y: 133, endPoint x: 199, endPoint y: 129, distance: 54.7
click at [199, 129] on div "Shop {{ product | replace ( sup , "" ) }} - {{ refactoring_price }} . Get $50 o…" at bounding box center [309, 153] width 235 height 91
type textarea "Shop {{ product | replace(sup, "") }} -. Get $50 off your first order when you …"
click at [338, 175] on div "{} refactoring price" at bounding box center [355, 168] width 34 height 11
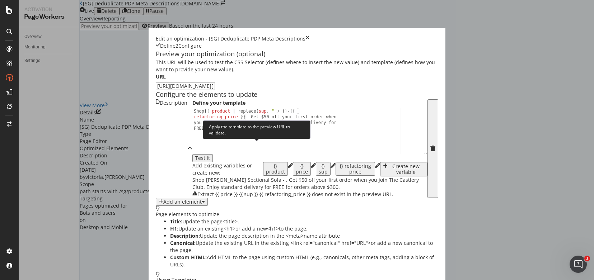
click at [210, 155] on div "Test it" at bounding box center [202, 158] width 15 height 6
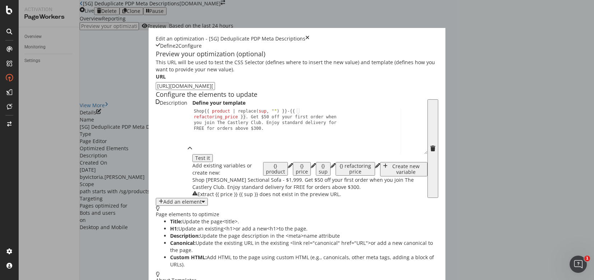
scroll to position [49, 0]
click at [309, 35] on icon "times" at bounding box center [307, 38] width 4 height 7
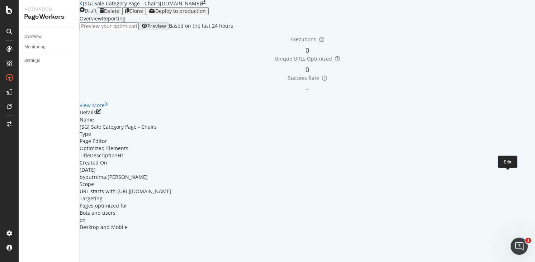
click at [101, 114] on icon "pen-to-square" at bounding box center [98, 111] width 5 height 5
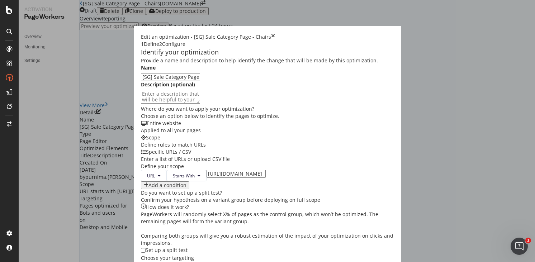
scroll to position [141, 0]
click at [207, 170] on input "https://www.castlery.com/au/chairs/sale" at bounding box center [236, 174] width 59 height 8
type input "https://www.castlery.com/sg/chairs/sale"
click at [292, 95] on div "Provide a name and description to help identify the change that will be made by…" at bounding box center [267, 176] width 253 height 239
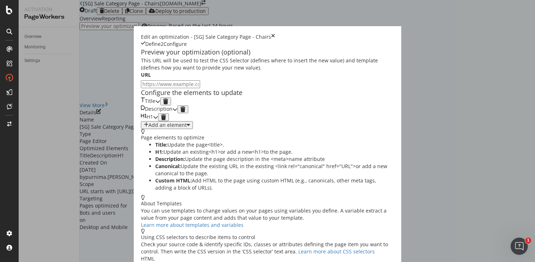
scroll to position [0, 0]
click at [160, 104] on icon "modal" at bounding box center [157, 101] width 5 height 5
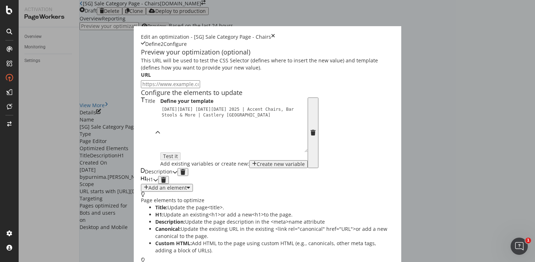
click at [160, 175] on div "Black Friday Cyber Monday 2025 | Accent Chairs, Bar Stools & More | Castlery Au…" at bounding box center [235, 141] width 151 height 68
drag, startPoint x: 77, startPoint y: 109, endPoint x: 187, endPoint y: 104, distance: 110.6
click at [187, 107] on div "Black Friday Cyber Monday 2025 | Accent Chairs, Bar Stools & More | Castlery Si…" at bounding box center [235, 141] width 151 height 68
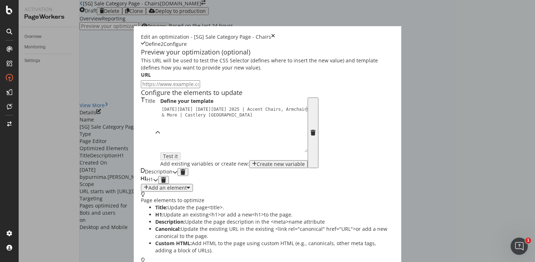
scroll to position [0, 12]
type textarea "[DATE][DATE] [DATE][DATE] 2025 | Accent Chairs, Armchairs & More | Castlery [GE…"
click at [178, 175] on icon "modal" at bounding box center [175, 172] width 5 height 5
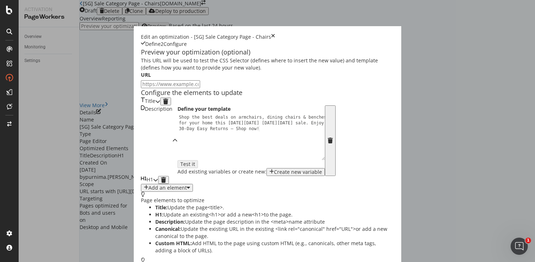
click at [158, 183] on icon "modal" at bounding box center [155, 180] width 5 height 5
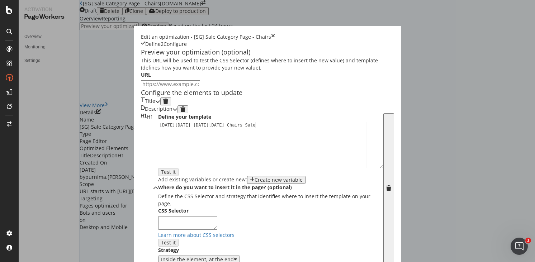
scroll to position [170, 0]
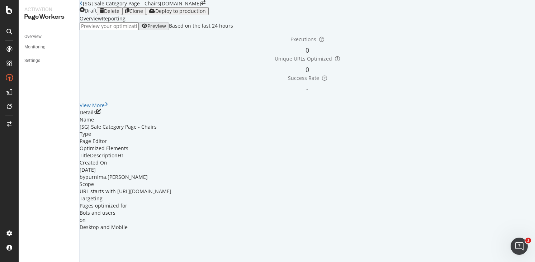
click at [4, 262] on icon "close toast" at bounding box center [2, 265] width 4 height 7
click at [139, 30] on input "url" at bounding box center [109, 26] width 59 height 8
paste input "https://www.castlery.com/sg/chairs/sale"
type input "https://www.castlery.com/sg/chairs/sale"
click at [166, 29] on div "Preview" at bounding box center [156, 26] width 19 height 6
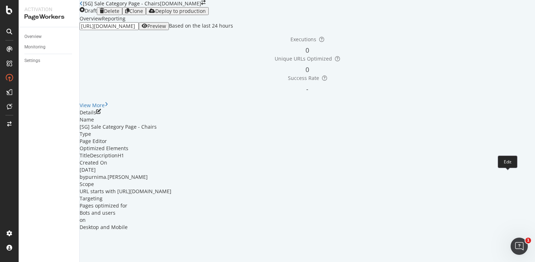
click at [101, 114] on icon "pen-to-square" at bounding box center [98, 111] width 5 height 5
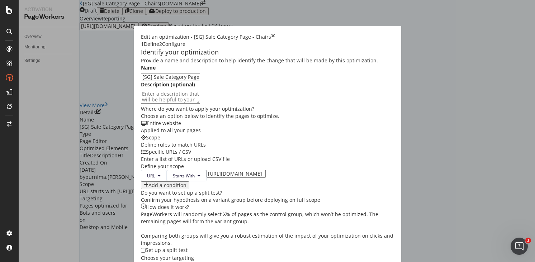
scroll to position [0, 15]
drag, startPoint x: 142, startPoint y: 150, endPoint x: 345, endPoint y: 190, distance: 206.6
click at [245, 170] on div "URL Starts With https://www.castlery.com/sg/chairs/sale Add a condition" at bounding box center [267, 179] width 253 height 19
click at [207, 170] on input "https://www.castlery.com/sg/chairs/sale" at bounding box center [236, 174] width 59 height 8
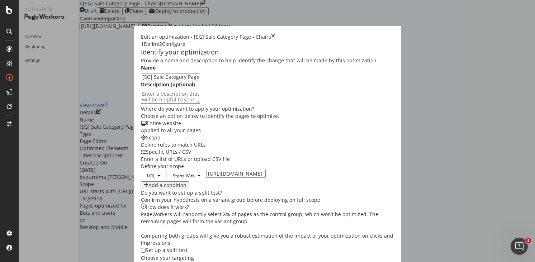
scroll to position [0, 15]
drag, startPoint x: 173, startPoint y: 149, endPoint x: 224, endPoint y: 151, distance: 51.7
click at [224, 170] on div "URL Starts With https://www.castlery.com/sg/chairs/sale Add a condition" at bounding box center [267, 179] width 253 height 19
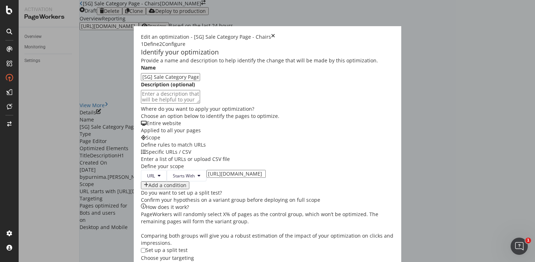
scroll to position [35, 0]
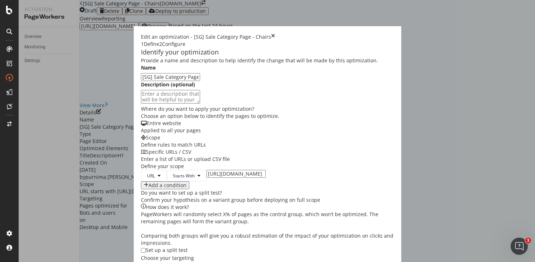
scroll to position [233, 0]
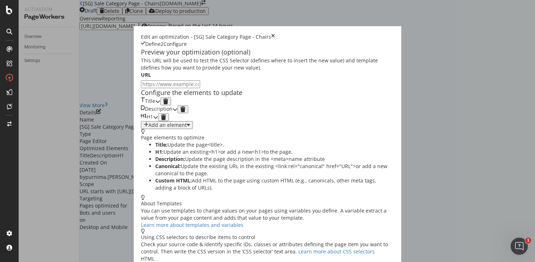
scroll to position [35, 0]
click at [160, 102] on icon "modal" at bounding box center [157, 101] width 5 height 5
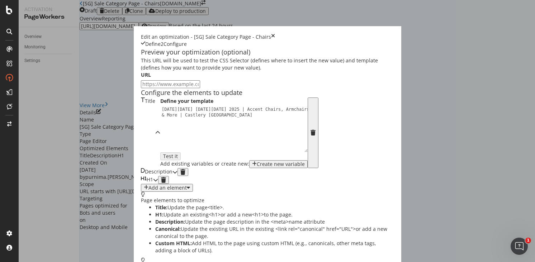
click at [178, 175] on icon "modal" at bounding box center [175, 172] width 5 height 5
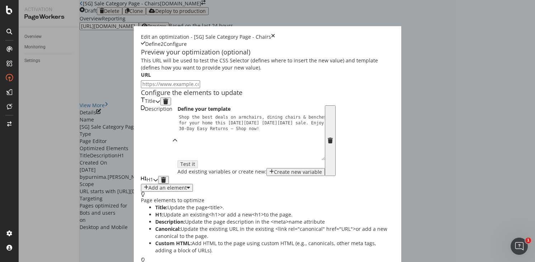
click at [168, 80] on input "modal" at bounding box center [170, 84] width 59 height 8
paste input "https://www.castlery.com/sg/chairs/sale"
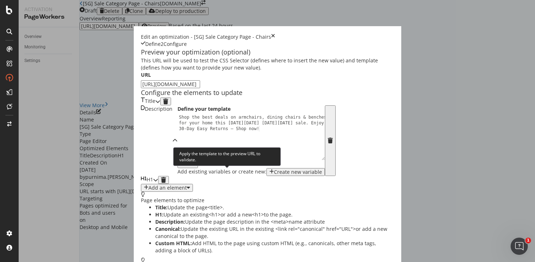
type input "https://www.castlery.com/sg/chairs/sale"
click at [195, 167] on div "Test it" at bounding box center [188, 164] width 15 height 6
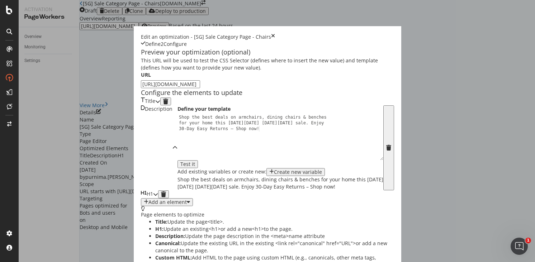
scroll to position [55, 0]
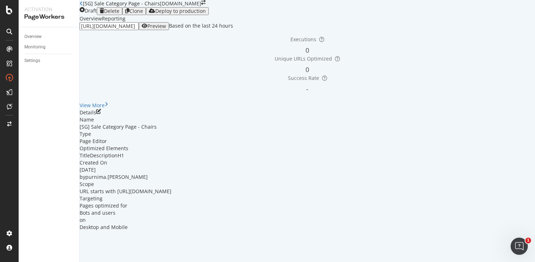
click at [166, 29] on div "Preview" at bounding box center [156, 26] width 19 height 6
click at [155, 14] on div "button" at bounding box center [152, 11] width 6 height 6
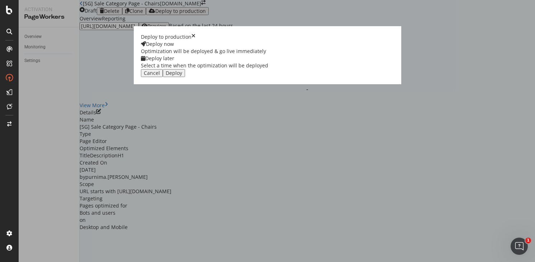
click at [268, 62] on div "Deploy later" at bounding box center [204, 58] width 127 height 7
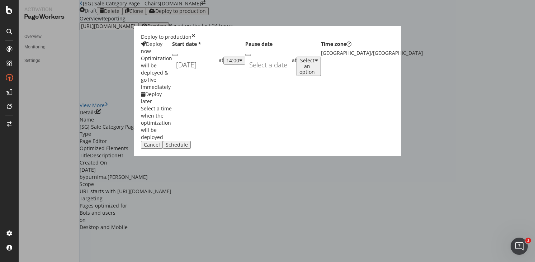
click at [219, 73] on div "[DATE] Navigate forward to interact with the calendar and select a date. Press …" at bounding box center [195, 65] width 47 height 17
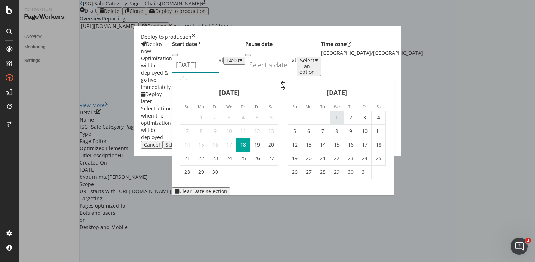
click at [344, 111] on td "1" at bounding box center [337, 118] width 14 height 14
type input "[DATE]"
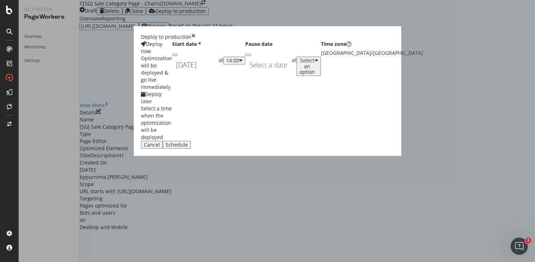
click at [188, 148] on div "Schedule" at bounding box center [177, 145] width 22 height 6
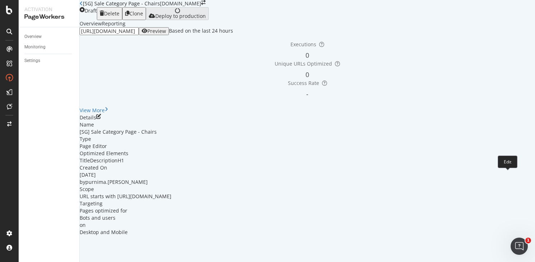
click at [508, 174] on div "Overview Reporting https://www.castlery.com/sg/chairs/sale Preview Based on the…" at bounding box center [308, 128] width 456 height 216
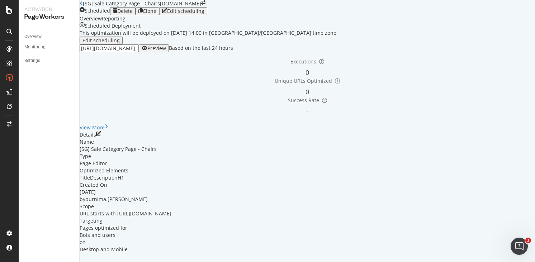
scroll to position [79, 0]
click at [101, 136] on icon "pen-to-square" at bounding box center [98, 133] width 5 height 5
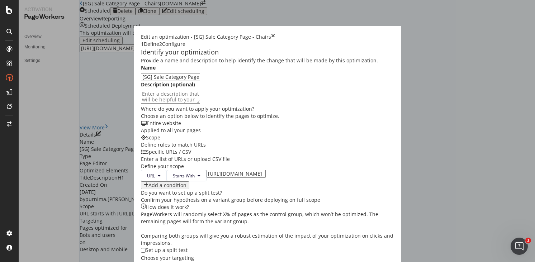
scroll to position [161, 0]
click at [141, 248] on input "modal" at bounding box center [143, 250] width 5 height 5
checkbox input "true"
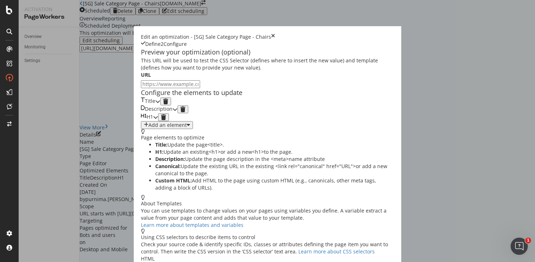
scroll to position [35, 0]
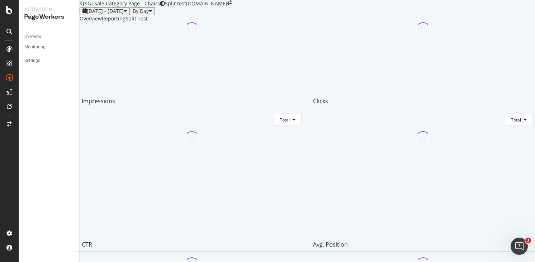
click at [4, 262] on icon "close toast" at bounding box center [2, 265] width 4 height 7
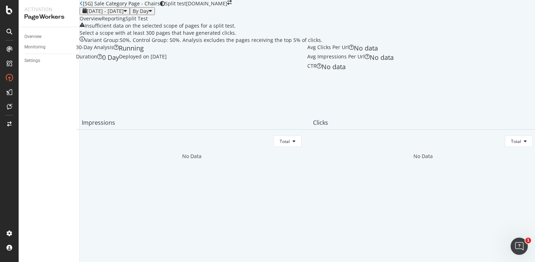
click at [102, 22] on div "Overview" at bounding box center [91, 18] width 22 height 7
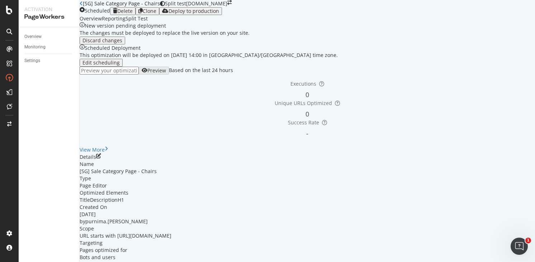
click at [219, 14] on div "Deploy to production" at bounding box center [194, 11] width 51 height 6
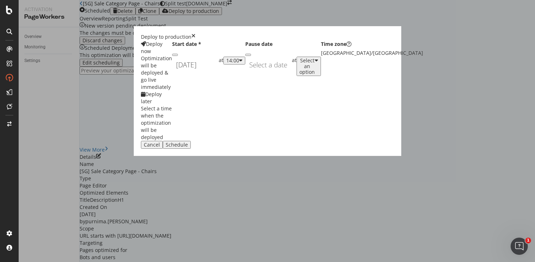
click at [188, 148] on div "Schedule" at bounding box center [177, 145] width 22 height 6
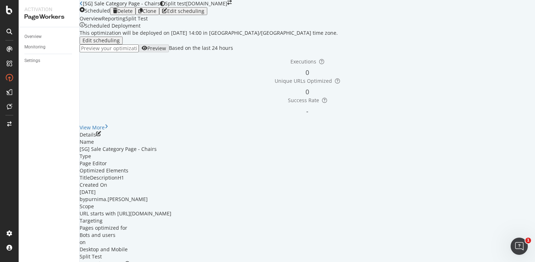
click at [205, 14] on div "Edit scheduling" at bounding box center [185, 11] width 37 height 6
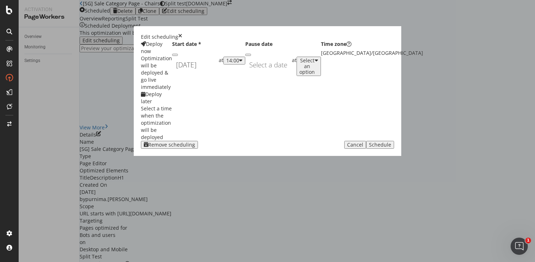
click at [243, 64] on div "14:00" at bounding box center [234, 61] width 16 height 6
click at [239, 64] on div "14:00" at bounding box center [232, 61] width 13 height 6
click at [285, 149] on div "01:00" at bounding box center [279, 145] width 11 height 6
click at [369, 148] on div "Schedule" at bounding box center [380, 145] width 22 height 6
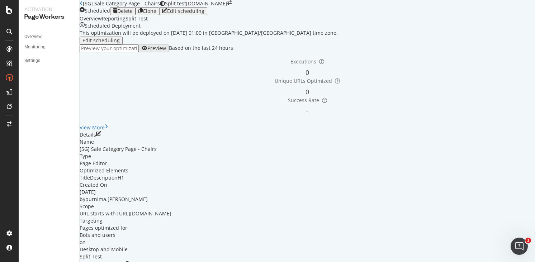
click at [143, 14] on icon "button" at bounding box center [141, 11] width 4 height 6
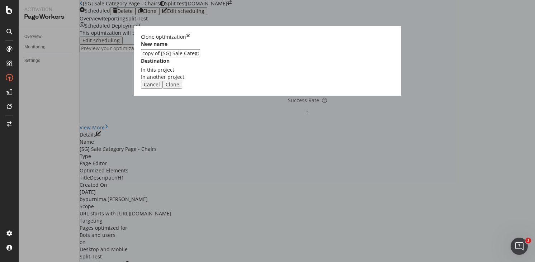
drag, startPoint x: 196, startPoint y: 118, endPoint x: 149, endPoint y: 117, distance: 47.0
click at [149, 117] on div "Clone optimization New name copy of [SG] Sale Category Page - Chairs Destinatio…" at bounding box center [267, 131] width 535 height 262
type input "[UK] Sale Category Page - Chairs"
click at [179, 88] on div "Clone" at bounding box center [173, 85] width 14 height 6
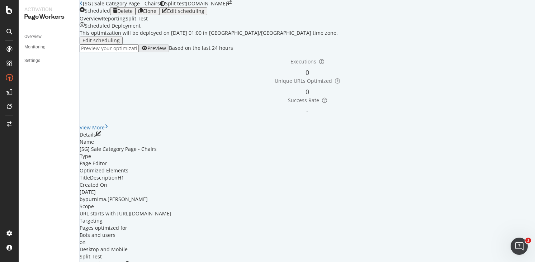
click at [164, 262] on link "Open cloned optimization." at bounding box center [132, 265] width 64 height 7
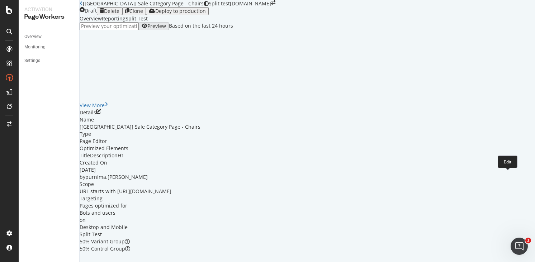
click at [101, 114] on icon "pen-to-square" at bounding box center [98, 111] width 5 height 5
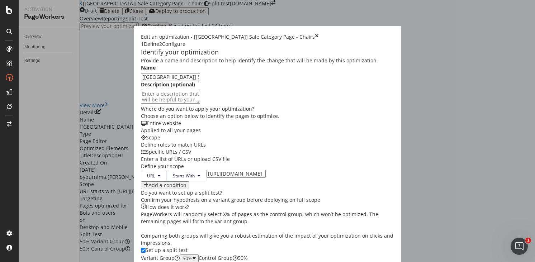
scroll to position [213, 0]
click at [141, 248] on input "modal" at bounding box center [143, 250] width 5 height 5
checkbox input "false"
click at [207, 170] on input "[URL][DOMAIN_NAME]" at bounding box center [236, 174] width 59 height 8
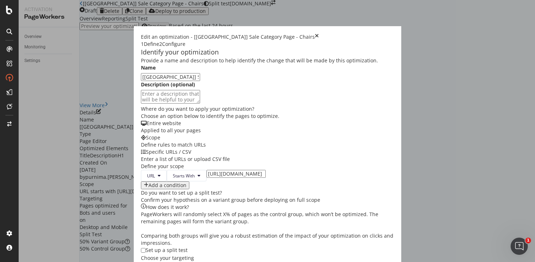
type input "[URL][DOMAIN_NAME]"
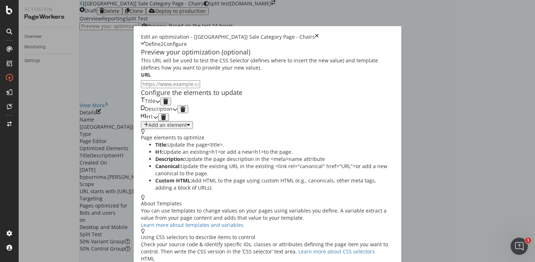
scroll to position [23, 0]
click at [177, 80] on input "modal" at bounding box center [170, 84] width 59 height 8
paste input "[URL][DOMAIN_NAME]"
type input "[URL][DOMAIN_NAME]"
click at [160, 104] on icon "modal" at bounding box center [157, 101] width 5 height 5
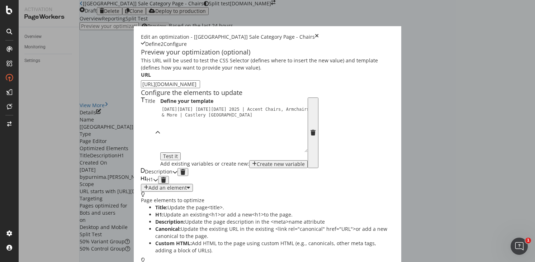
click at [160, 153] on div "[DATE][DATE] [DATE][DATE] 2025 | Accent Chairs, Armchairs & More | Castlery [GE…" at bounding box center [235, 141] width 151 height 68
type textarea "[DATE][DATE] [DATE][DATE] 2025 | Accent Chairs, Armchairs & More | Castlery [GE…"
click at [178, 175] on icon "modal" at bounding box center [175, 172] width 5 height 5
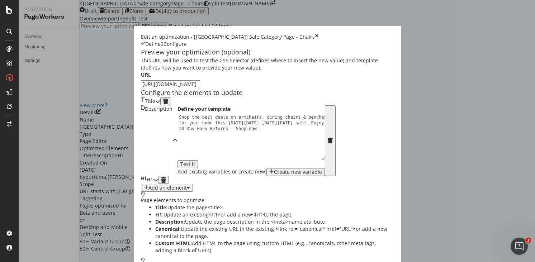
scroll to position [66, 0]
click at [158, 183] on icon "modal" at bounding box center [155, 180] width 5 height 5
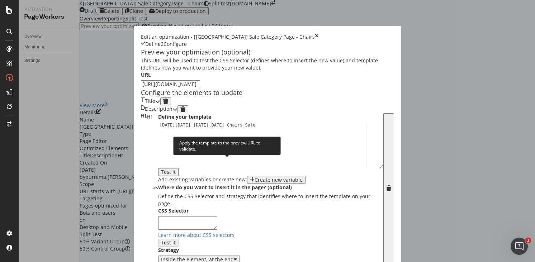
click at [176, 169] on div "Test it" at bounding box center [168, 172] width 15 height 6
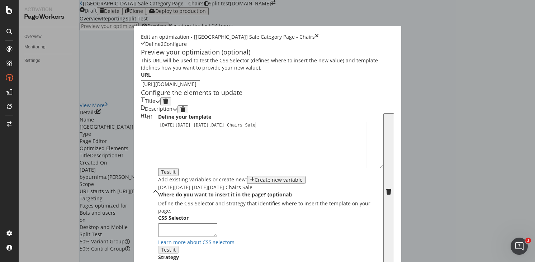
scroll to position [203, 0]
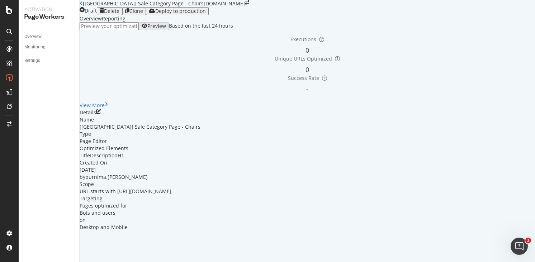
click at [138, 30] on input "url" at bounding box center [109, 26] width 59 height 8
paste input "[URL][DOMAIN_NAME]"
type input "[URL][DOMAIN_NAME]"
click at [166, 29] on div "Preview" at bounding box center [156, 26] width 19 height 6
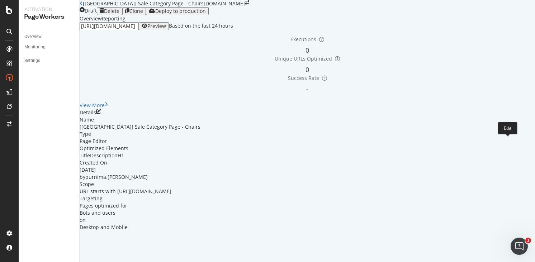
click at [101, 114] on icon "pen-to-square" at bounding box center [98, 111] width 5 height 5
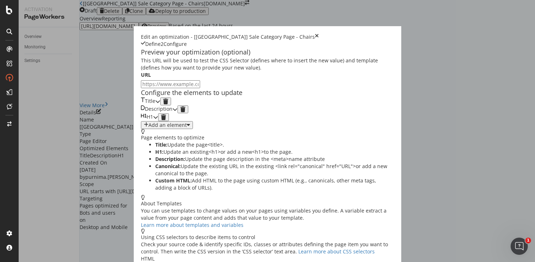
scroll to position [35, 0]
click at [178, 113] on div "modal" at bounding box center [175, 110] width 5 height 8
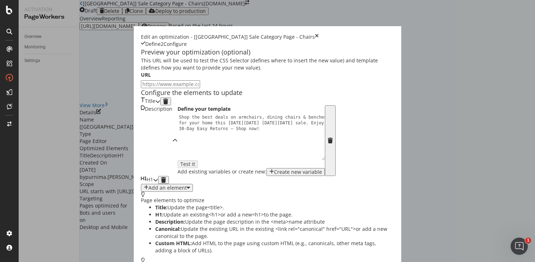
click at [160, 106] on div "modal" at bounding box center [157, 102] width 5 height 8
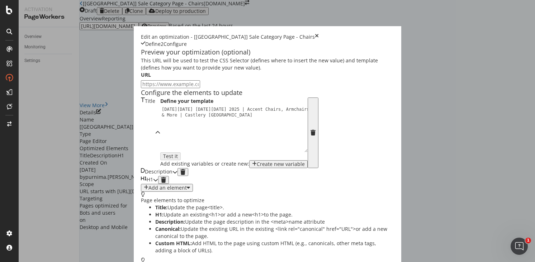
click at [169, 80] on input "modal" at bounding box center [170, 84] width 59 height 8
paste input "[URL][DOMAIN_NAME]"
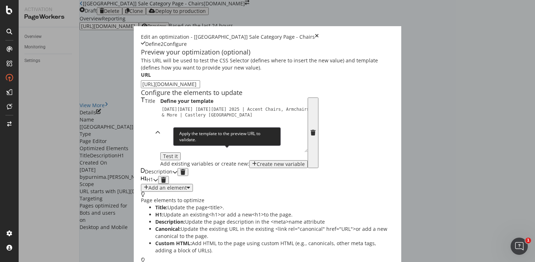
type input "[URL][DOMAIN_NAME]"
click at [178, 157] on div "Test it" at bounding box center [170, 157] width 15 height 6
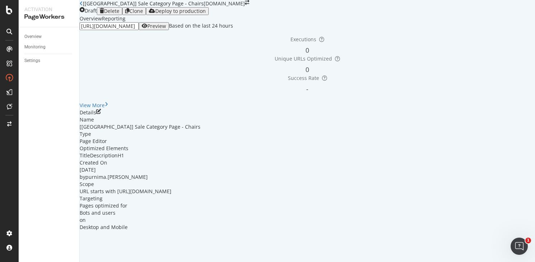
click at [166, 29] on div "Preview" at bounding box center [156, 26] width 19 height 6
click at [139, 30] on input "[URL][DOMAIN_NAME]" at bounding box center [109, 26] width 59 height 8
click at [166, 29] on div "Preview" at bounding box center [156, 26] width 19 height 6
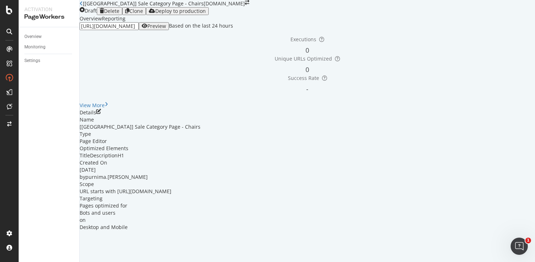
scroll to position [34, 0]
click at [166, 29] on div "Preview" at bounding box center [156, 26] width 19 height 6
click at [101, 114] on icon "pen-to-square" at bounding box center [98, 111] width 5 height 5
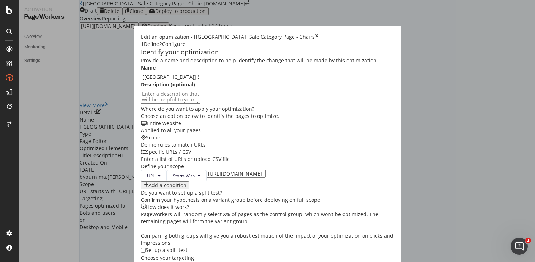
scroll to position [218, 0]
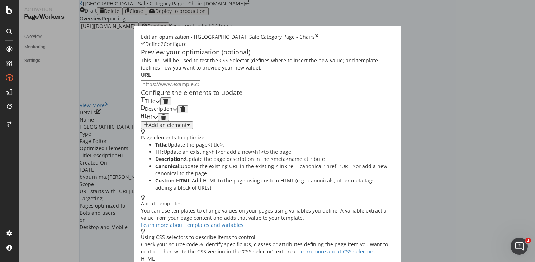
scroll to position [35, 0]
click at [160, 102] on icon "modal" at bounding box center [157, 101] width 5 height 5
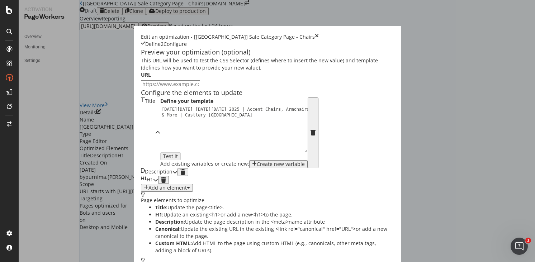
click at [141, 80] on input "modal" at bounding box center [170, 84] width 59 height 8
paste input "[URL][DOMAIN_NAME]"
type input "[URL][DOMAIN_NAME]"
click at [181, 154] on button "Test it" at bounding box center [170, 157] width 20 height 8
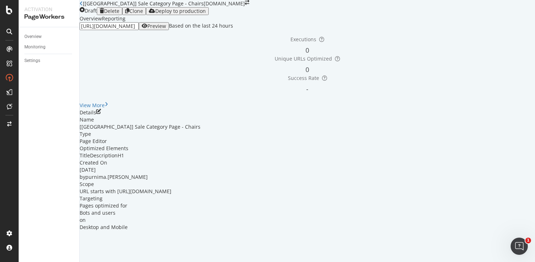
click at [166, 29] on div "Preview" at bounding box center [156, 26] width 19 height 6
click at [101, 114] on icon "pen-to-square" at bounding box center [98, 111] width 5 height 5
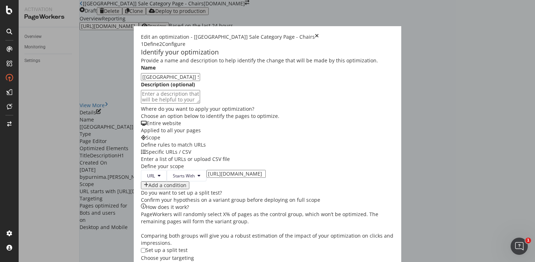
scroll to position [202, 0]
click at [141, 248] on input "modal" at bounding box center [143, 250] width 5 height 5
checkbox input "true"
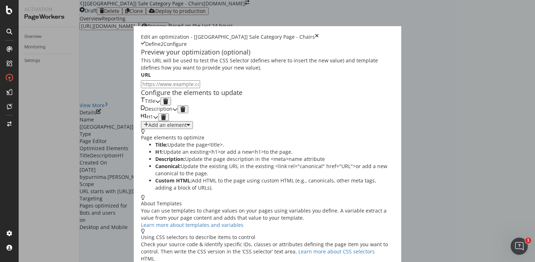
scroll to position [35, 0]
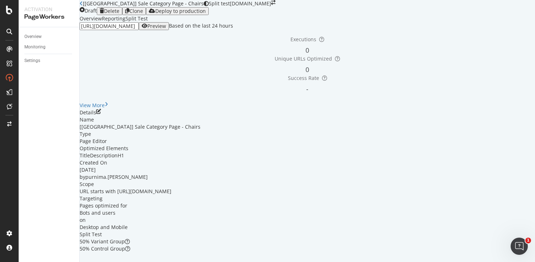
click at [527, 262] on div "Optimization saved as a draft!" at bounding box center [267, 265] width 535 height 7
click at [4, 262] on icon "close toast" at bounding box center [2, 265] width 4 height 7
click at [206, 10] on div "Deploy to production" at bounding box center [180, 11] width 51 height 6
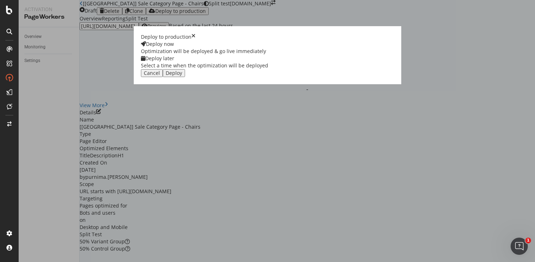
click at [268, 69] on div "Deploy later Select a time when the optimization will be deployed" at bounding box center [204, 62] width 127 height 14
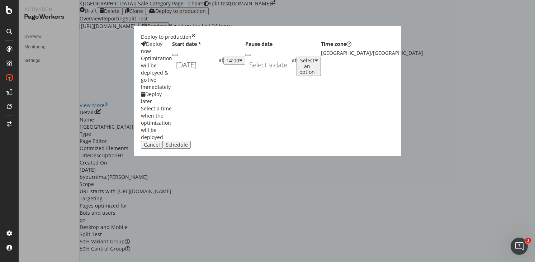
click at [219, 73] on div "[DATE] Navigate forward to interact with the calendar and select a date. Press …" at bounding box center [195, 65] width 47 height 17
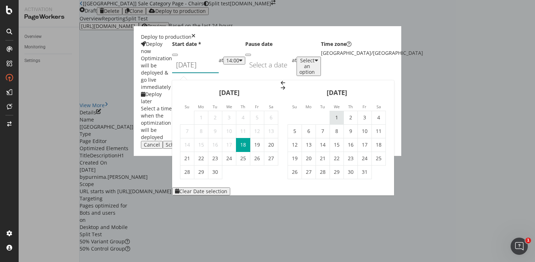
click at [344, 111] on td "1" at bounding box center [337, 118] width 14 height 14
type input "[DATE]"
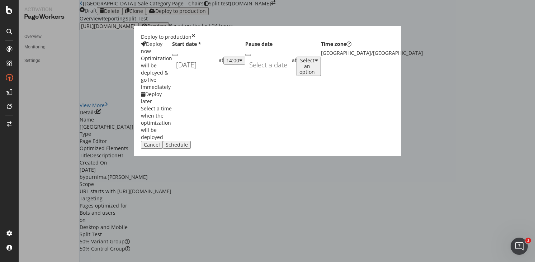
click at [239, 64] on div "14:00" at bounding box center [232, 61] width 13 height 6
click at [285, 149] on div "01:00" at bounding box center [279, 145] width 11 height 6
click at [188, 148] on div "Schedule" at bounding box center [177, 145] width 22 height 6
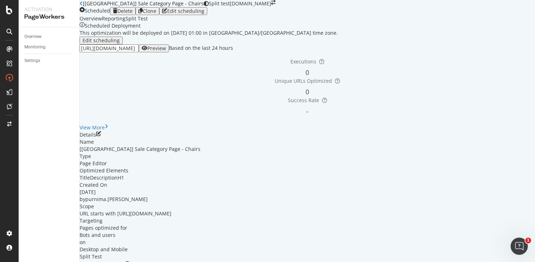
click at [4, 262] on icon "close toast" at bounding box center [2, 265] width 4 height 7
click at [143, 9] on icon "button" at bounding box center [141, 11] width 4 height 6
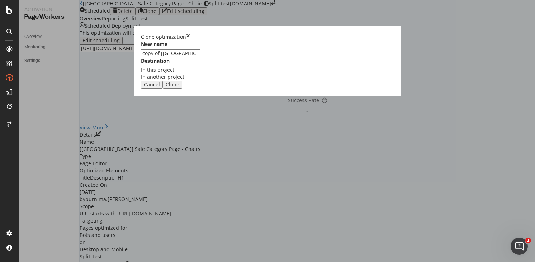
drag, startPoint x: 196, startPoint y: 118, endPoint x: 155, endPoint y: 118, distance: 41.3
click at [155, 118] on div "Clone optimization New name copy of [[GEOGRAPHIC_DATA]] Sale Category Page - Ch…" at bounding box center [267, 131] width 535 height 262
type input "[[GEOGRAPHIC_DATA]] Sale Category Page - Chairs"
click at [179, 88] on div "Clone" at bounding box center [173, 85] width 14 height 6
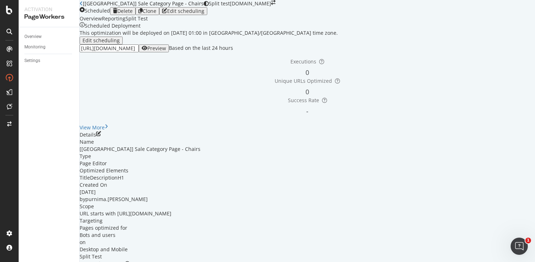
click at [164, 262] on link "Open cloned optimization." at bounding box center [132, 265] width 64 height 7
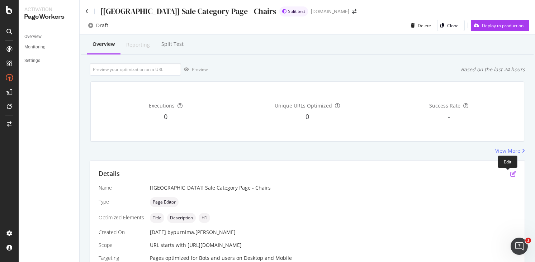
click at [511, 174] on icon "pen-to-square" at bounding box center [514, 174] width 6 height 6
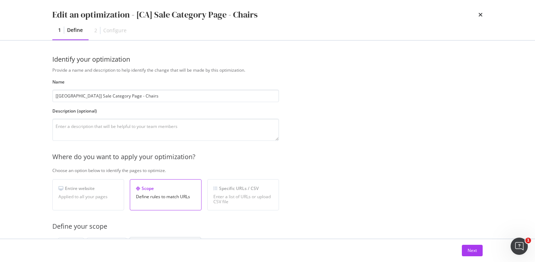
scroll to position [127, 0]
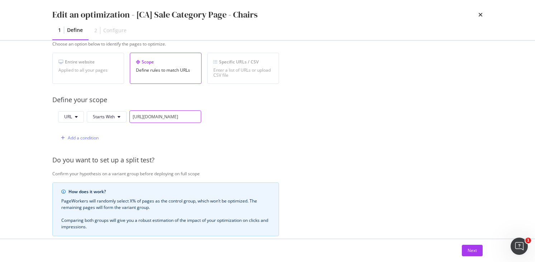
click at [185, 118] on input "[URL][DOMAIN_NAME]" at bounding box center [166, 117] width 72 height 13
click at [206, 116] on div "URL Starts With [URL][DOMAIN_NAME] Add a condition" at bounding box center [165, 128] width 227 height 34
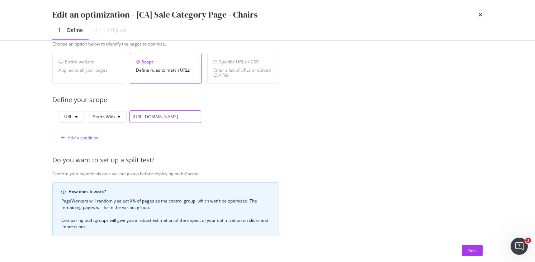
drag, startPoint x: 181, startPoint y: 117, endPoint x: 238, endPoint y: 117, distance: 57.1
click at [238, 118] on div "URL Starts With [URL][DOMAIN_NAME] Add a condition" at bounding box center [165, 128] width 227 height 34
click at [188, 116] on input "[URL][DOMAIN_NAME]" at bounding box center [166, 117] width 72 height 13
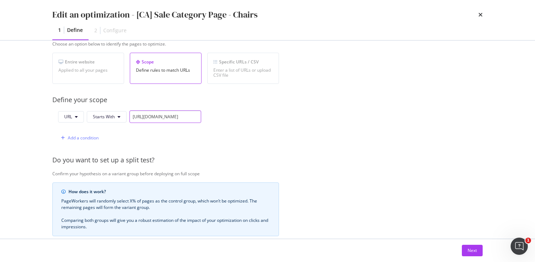
paste input "ca"
type input "[URL][DOMAIN_NAME]"
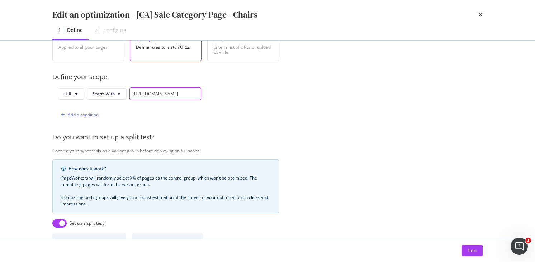
scroll to position [243, 0]
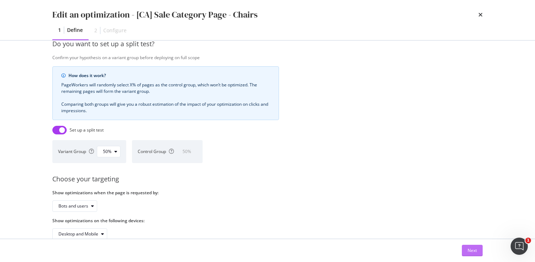
click at [473, 253] on div "Next" at bounding box center [472, 251] width 9 height 6
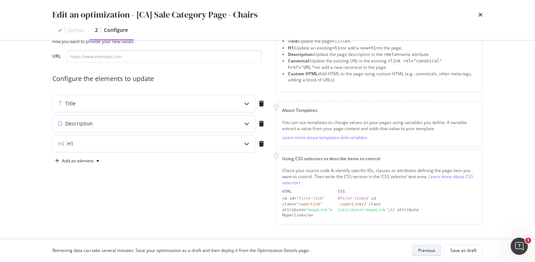
scroll to position [35, 0]
drag, startPoint x: 244, startPoint y: 103, endPoint x: 238, endPoint y: 104, distance: 6.5
click at [244, 103] on div "modal" at bounding box center [247, 103] width 17 height 17
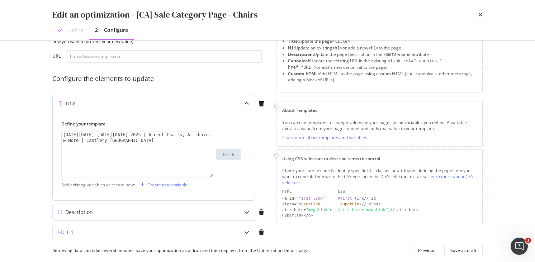
click at [111, 140] on div "[DATE][DATE] [DATE][DATE] 2025 | Accent Chairs, Armchairs & More | Castlery [GE…" at bounding box center [137, 166] width 151 height 68
type textarea "[DATE][DATE] [DATE][DATE] 2025 | Accent Chairs, Armchairs & More | Castlery [GE…"
click at [244, 211] on icon "modal" at bounding box center [246, 212] width 5 height 5
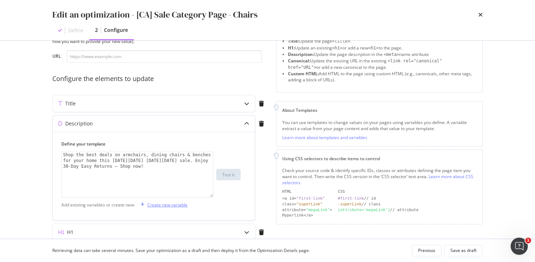
scroll to position [66, 0]
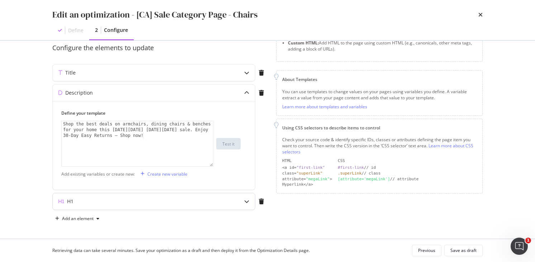
click at [247, 203] on icon "modal" at bounding box center [246, 201] width 5 height 5
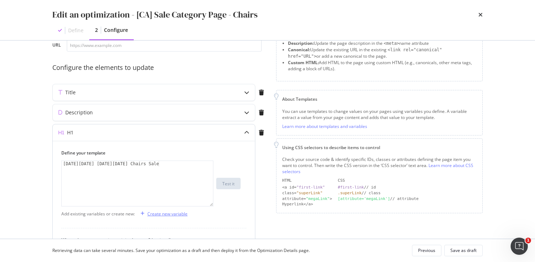
scroll to position [0, 0]
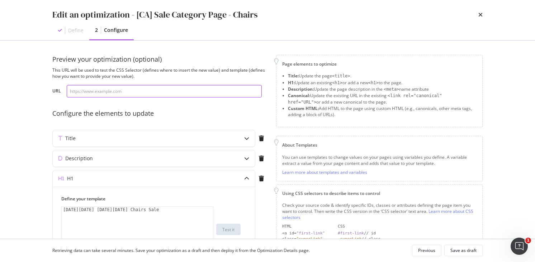
click at [153, 90] on input "modal" at bounding box center [164, 91] width 195 height 13
paste input "[URL][DOMAIN_NAME]"
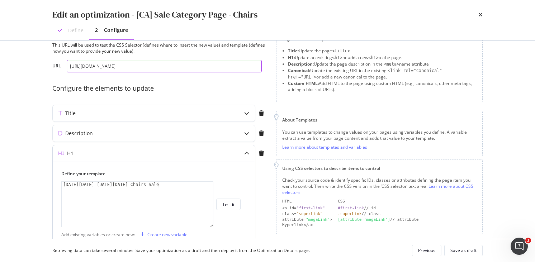
scroll to position [41, 0]
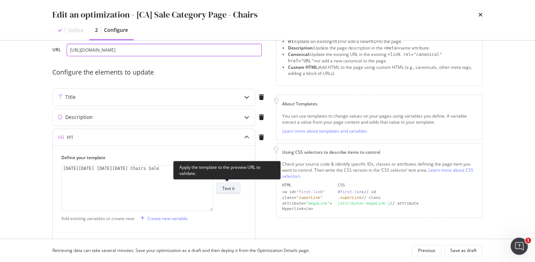
type input "[URL][DOMAIN_NAME]"
click at [233, 188] on div "Test it" at bounding box center [228, 189] width 12 height 6
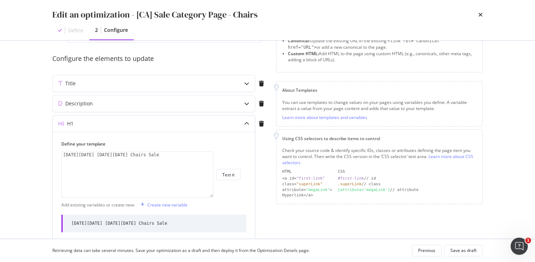
scroll to position [78, 0]
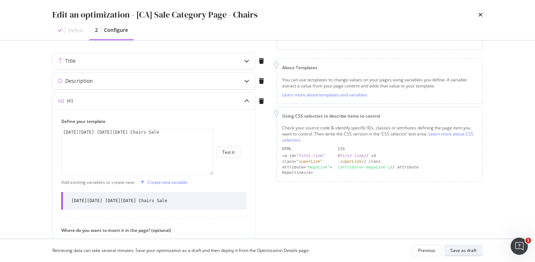
click at [482, 255] on button "Save as draft" at bounding box center [464, 250] width 38 height 11
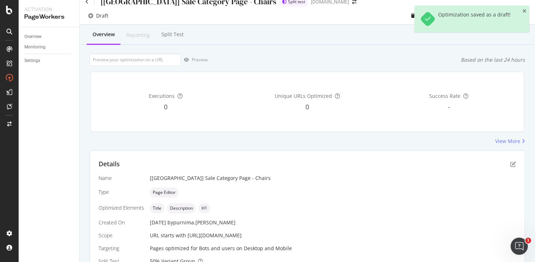
scroll to position [12, 0]
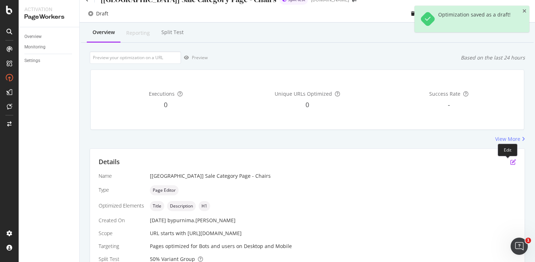
click at [511, 161] on icon "pen-to-square" at bounding box center [514, 162] width 6 height 6
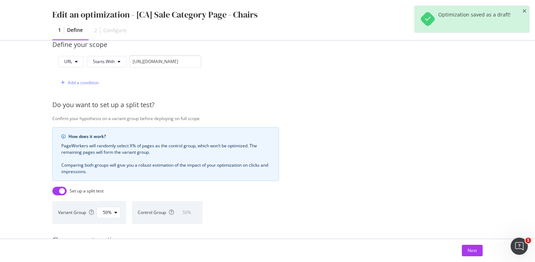
scroll to position [227, 0]
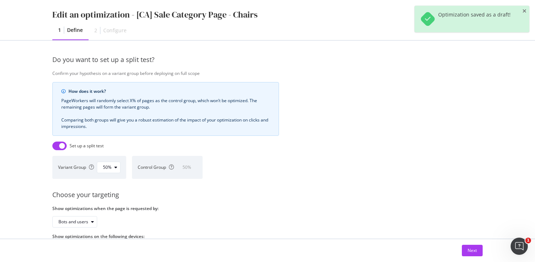
click at [64, 145] on input "modal" at bounding box center [59, 146] width 14 height 9
checkbox input "false"
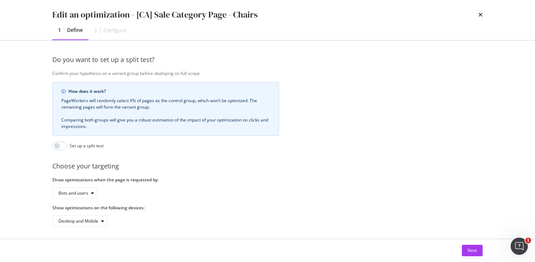
scroll to position [0, 0]
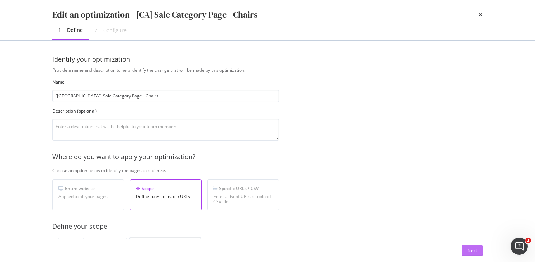
click at [473, 252] on div "Next" at bounding box center [472, 251] width 9 height 6
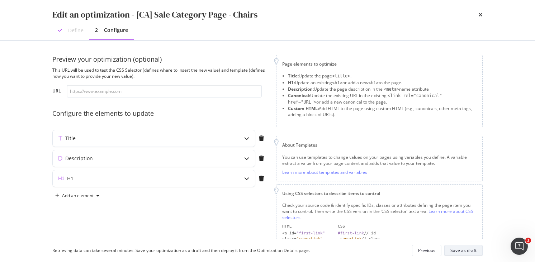
click at [458, 253] on div "Save as draft" at bounding box center [464, 251] width 26 height 6
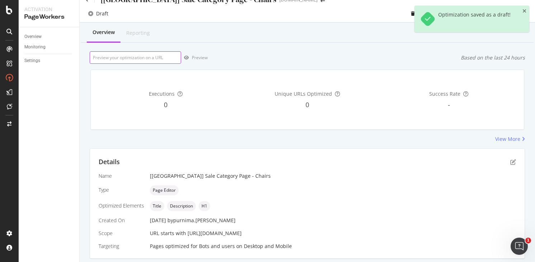
click at [155, 57] on input "url" at bounding box center [136, 57] width 92 height 13
paste input "[URL][DOMAIN_NAME]"
type input "[URL][DOMAIN_NAME]"
click at [192, 55] on div "Preview" at bounding box center [200, 58] width 16 height 6
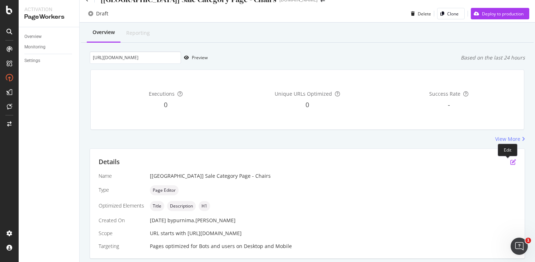
click at [511, 163] on icon "pen-to-square" at bounding box center [514, 162] width 6 height 6
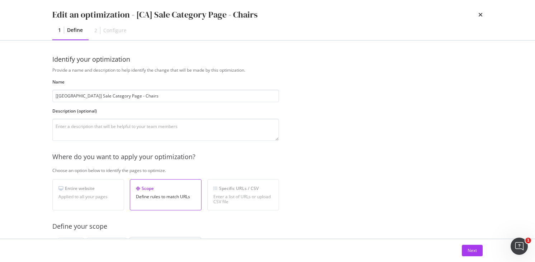
scroll to position [208, 0]
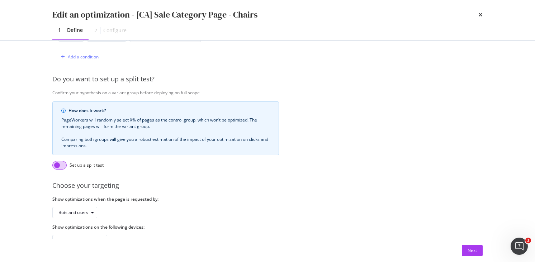
click at [66, 168] on input "modal" at bounding box center [59, 165] width 14 height 9
checkbox input "true"
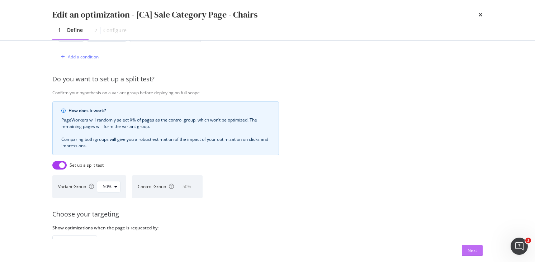
click at [473, 249] on div "Next" at bounding box center [472, 251] width 9 height 6
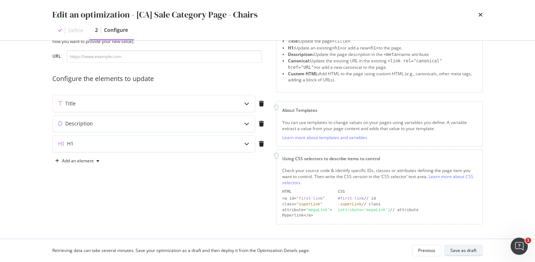
click at [472, 251] on div "Save as draft" at bounding box center [464, 251] width 26 height 6
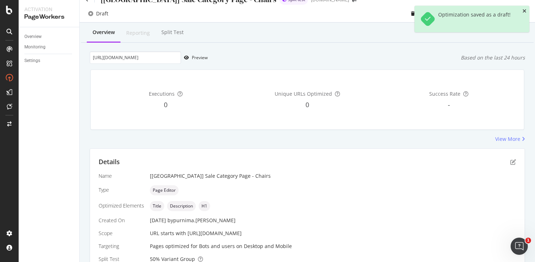
click at [525, 10] on icon "close toast" at bounding box center [525, 11] width 4 height 5
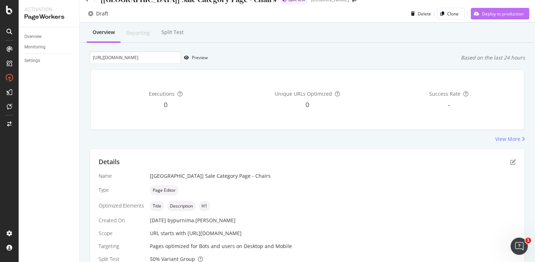
click at [482, 13] on div "Deploy to production" at bounding box center [503, 14] width 42 height 6
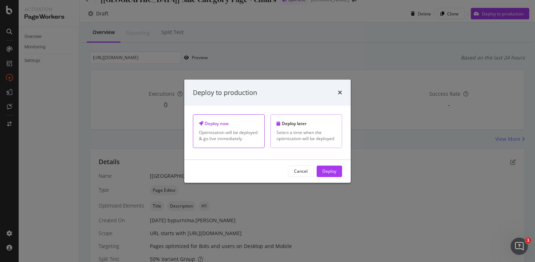
click at [292, 137] on div "Select a time when the optimization will be deployed" at bounding box center [307, 136] width 60 height 12
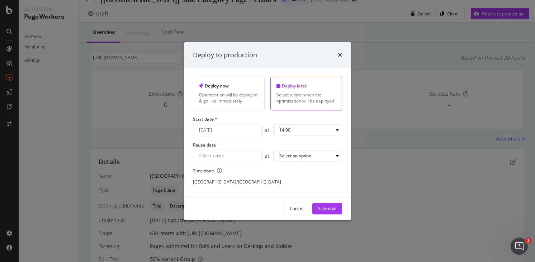
click at [245, 132] on div "[DATE] Navigate forward to interact with the calendar and select a date. Press …" at bounding box center [227, 130] width 69 height 12
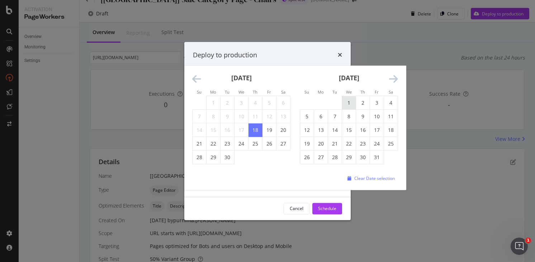
click at [350, 102] on td "1" at bounding box center [349, 103] width 14 height 14
type input "[DATE]"
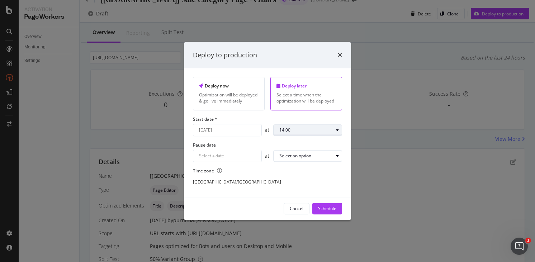
click at [317, 131] on div "14:00" at bounding box center [307, 130] width 54 height 4
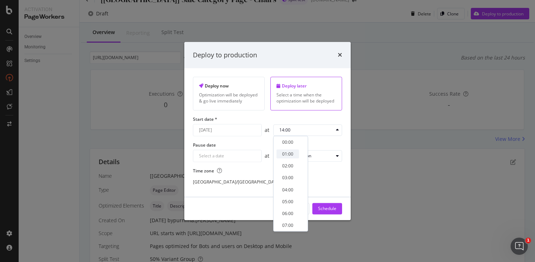
click at [291, 152] on div "01:00" at bounding box center [287, 154] width 11 height 6
click at [330, 207] on div "Schedule" at bounding box center [327, 209] width 18 height 6
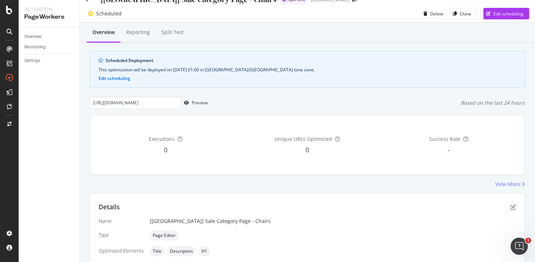
scroll to position [12, 0]
